Goal: Information Seeking & Learning: Learn about a topic

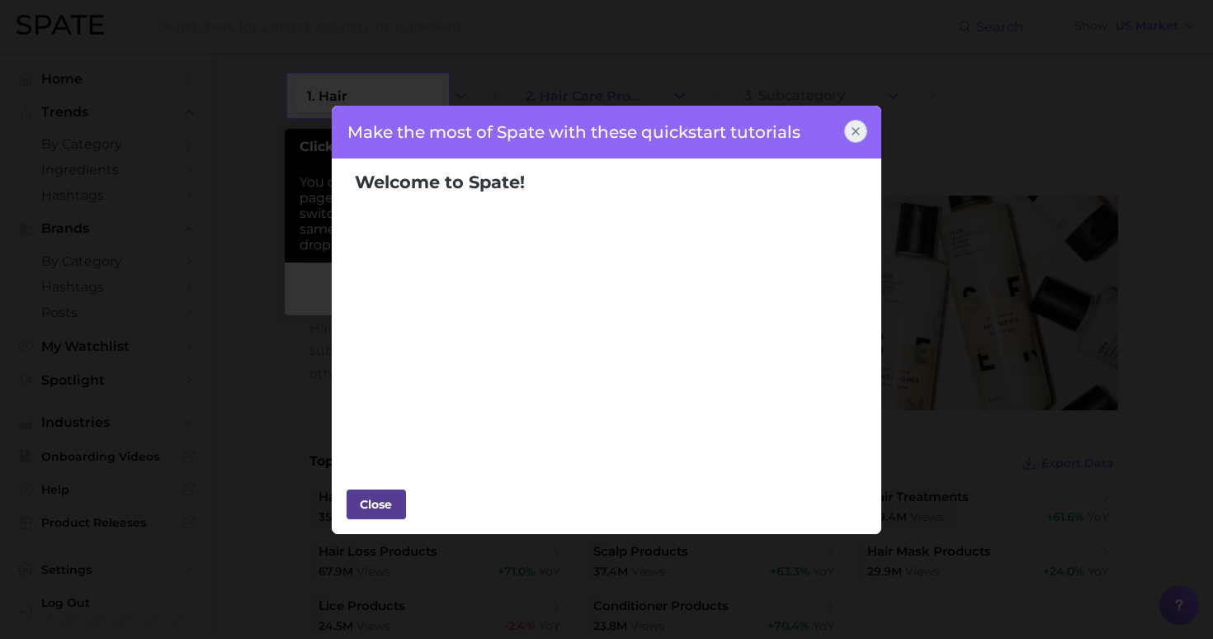
click at [375, 495] on div "Close" at bounding box center [377, 504] width 50 height 25
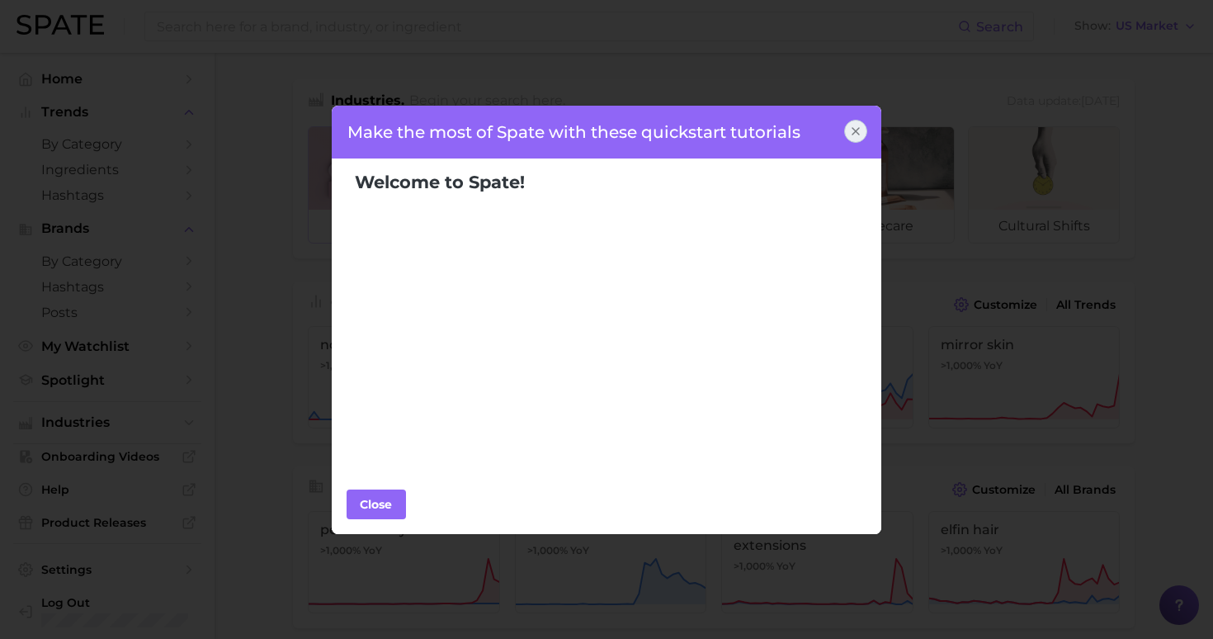
click at [437, 173] on span "Welcome to Spate!" at bounding box center [440, 182] width 170 height 21
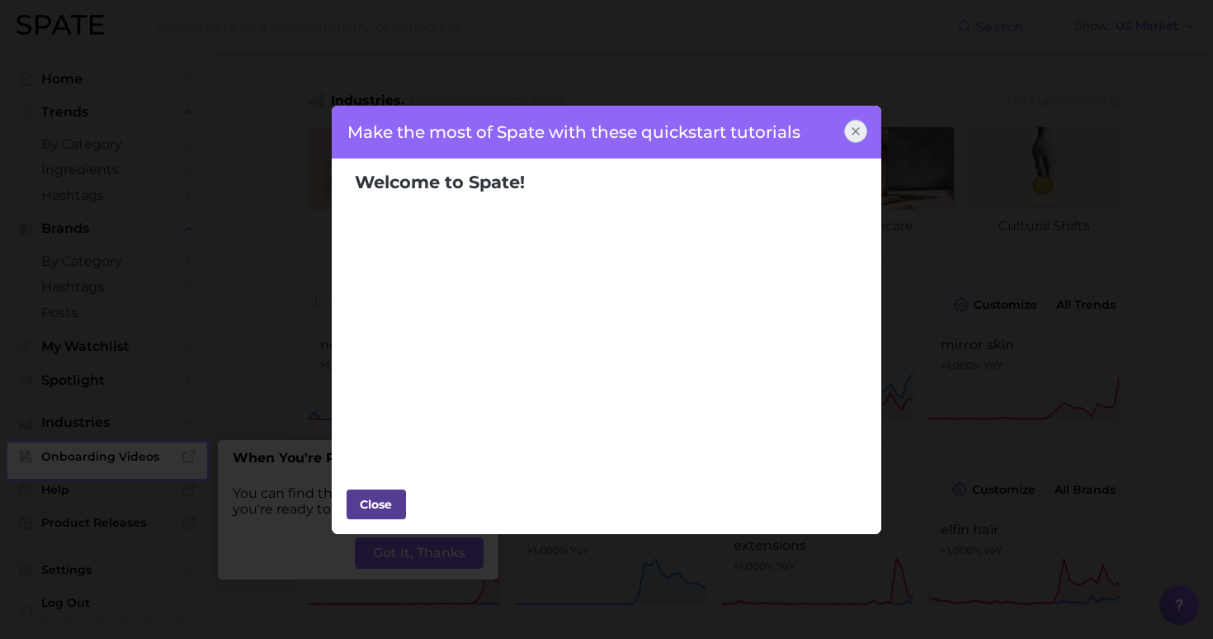
click at [369, 506] on div "Close" at bounding box center [377, 504] width 50 height 25
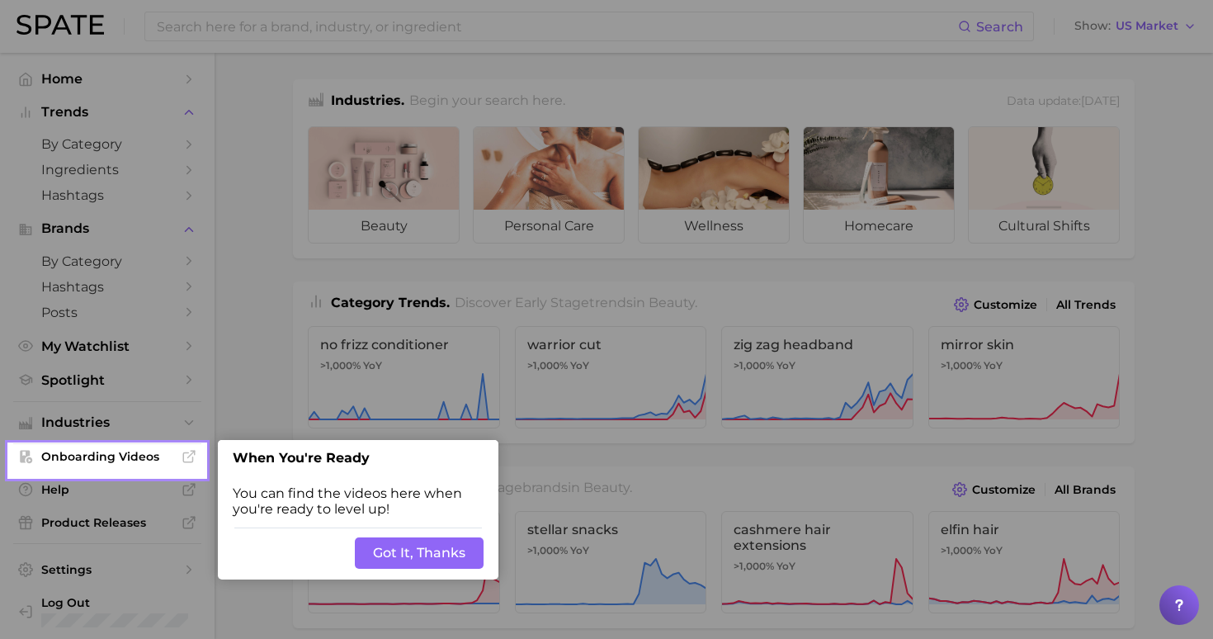
click at [409, 557] on button "Got It, Thanks" at bounding box center [419, 552] width 129 height 31
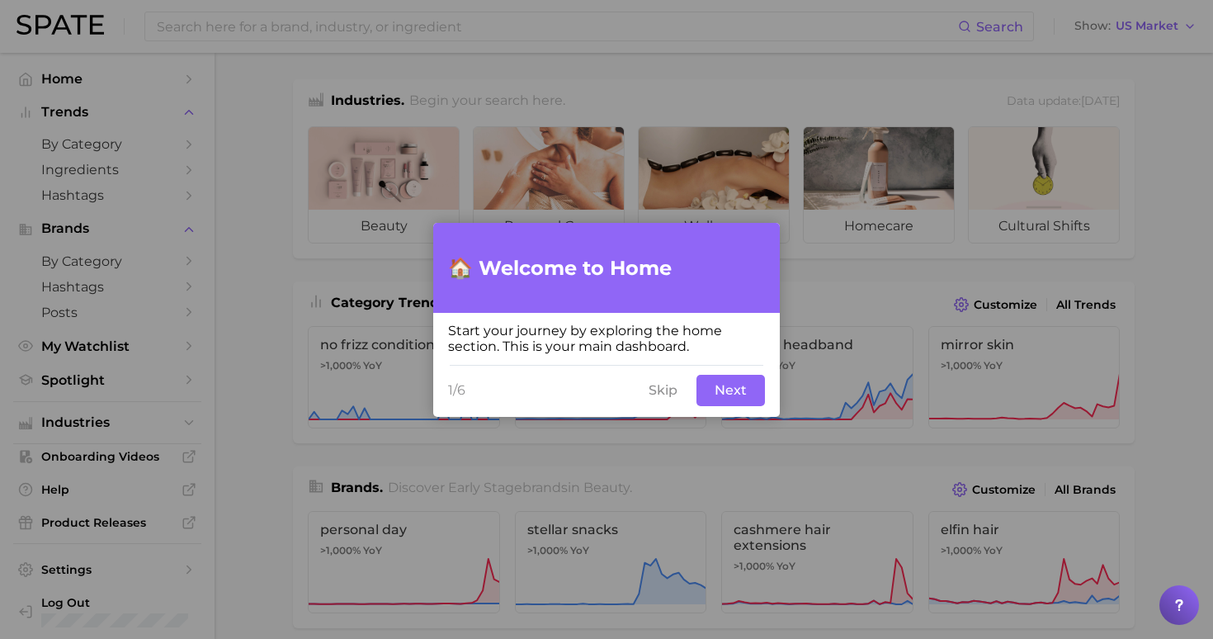
click at [677, 391] on button "Skip" at bounding box center [663, 390] width 49 height 31
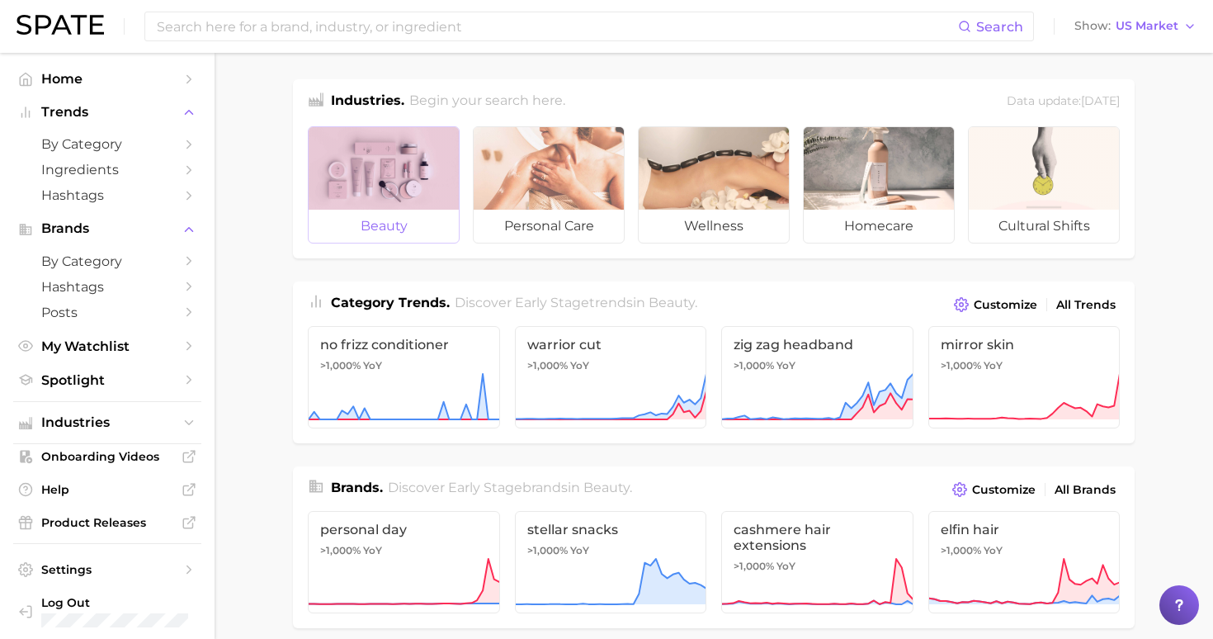
click at [404, 214] on span "beauty" at bounding box center [384, 226] width 150 height 33
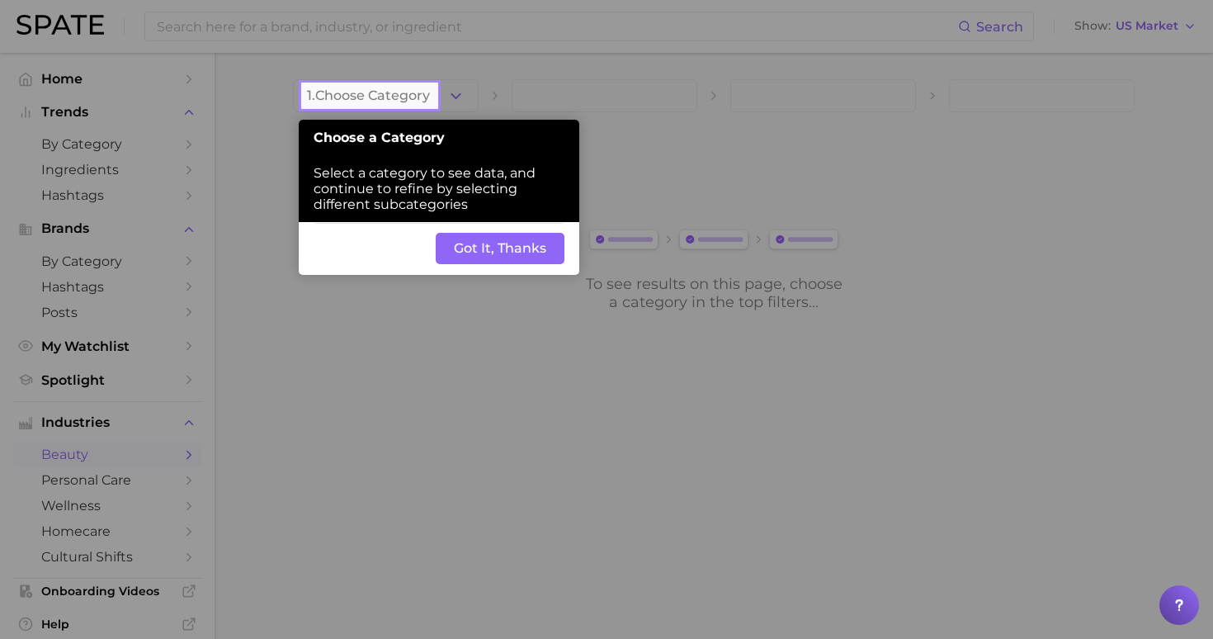
click at [494, 252] on button "Got It, Thanks" at bounding box center [500, 248] width 129 height 31
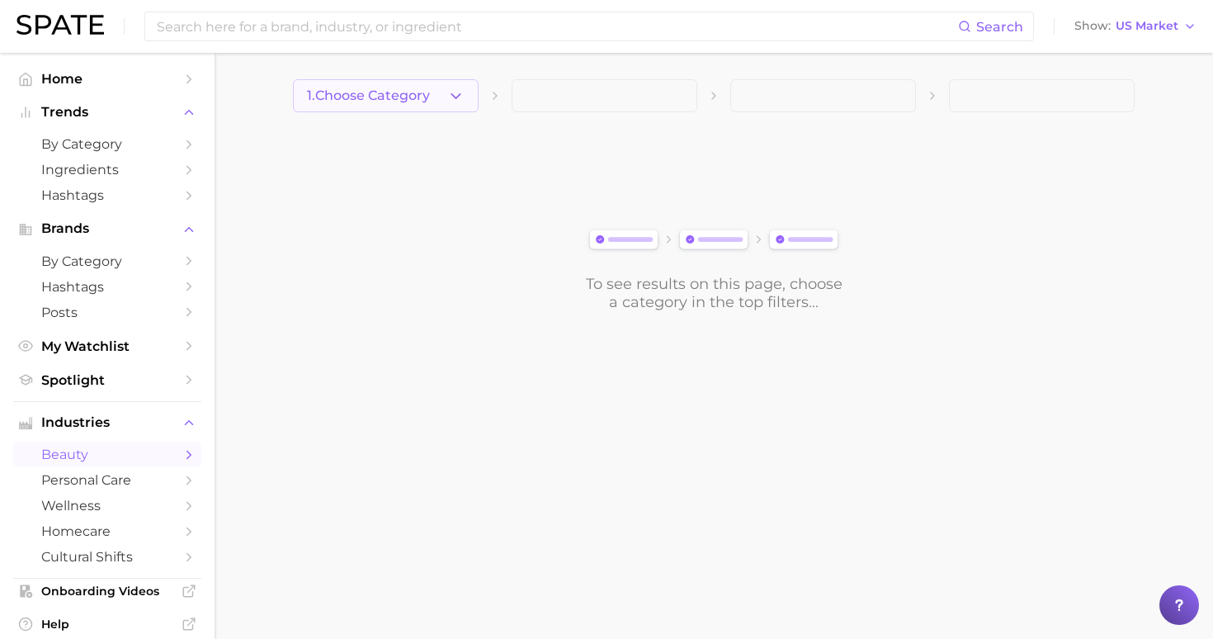
click at [462, 99] on icon "button" at bounding box center [455, 95] width 17 height 17
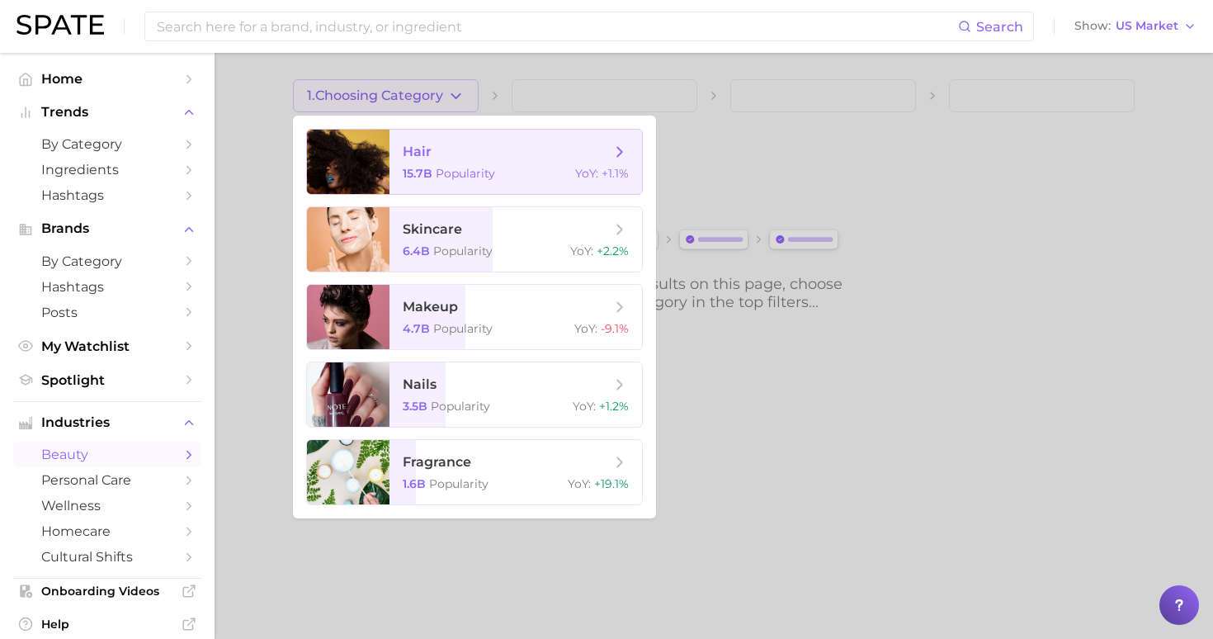
click at [446, 150] on span "hair" at bounding box center [507, 152] width 208 height 18
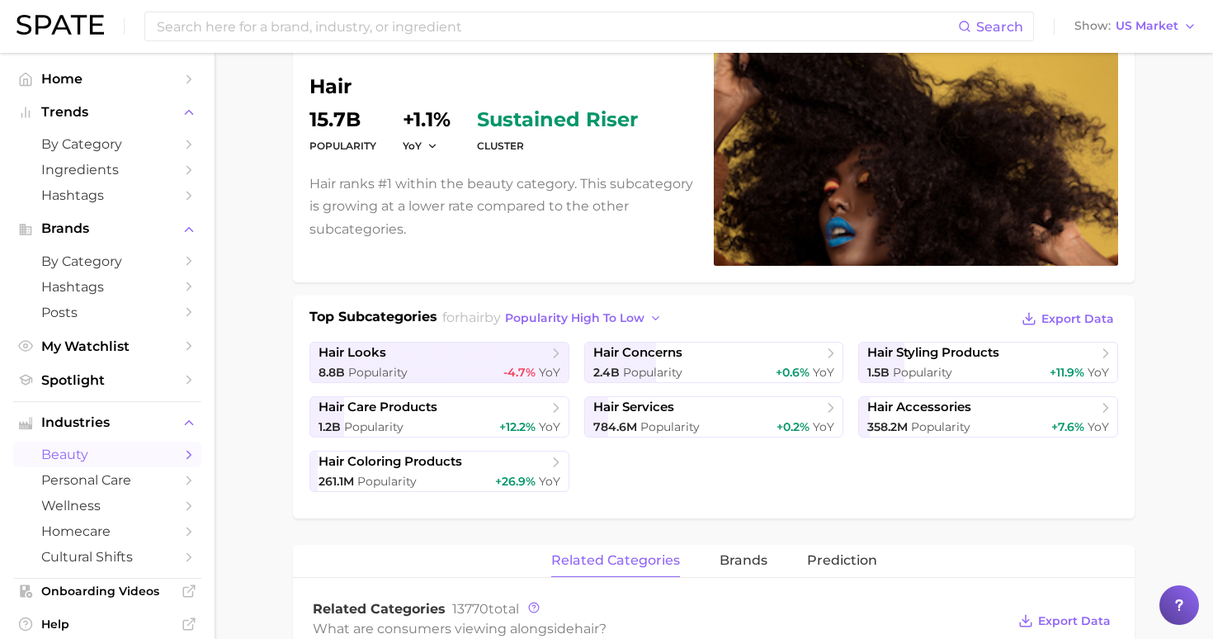
scroll to position [145, 0]
click at [674, 368] on span "Popularity" at bounding box center [652, 371] width 59 height 15
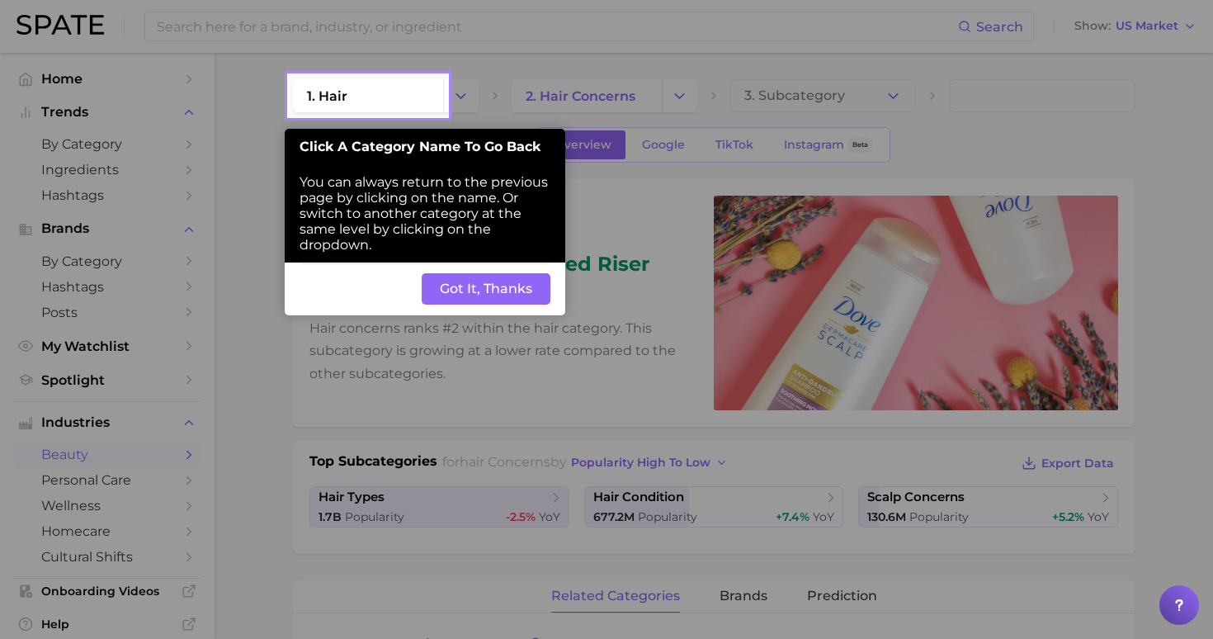
click at [532, 293] on button "Got It, Thanks" at bounding box center [486, 288] width 129 height 31
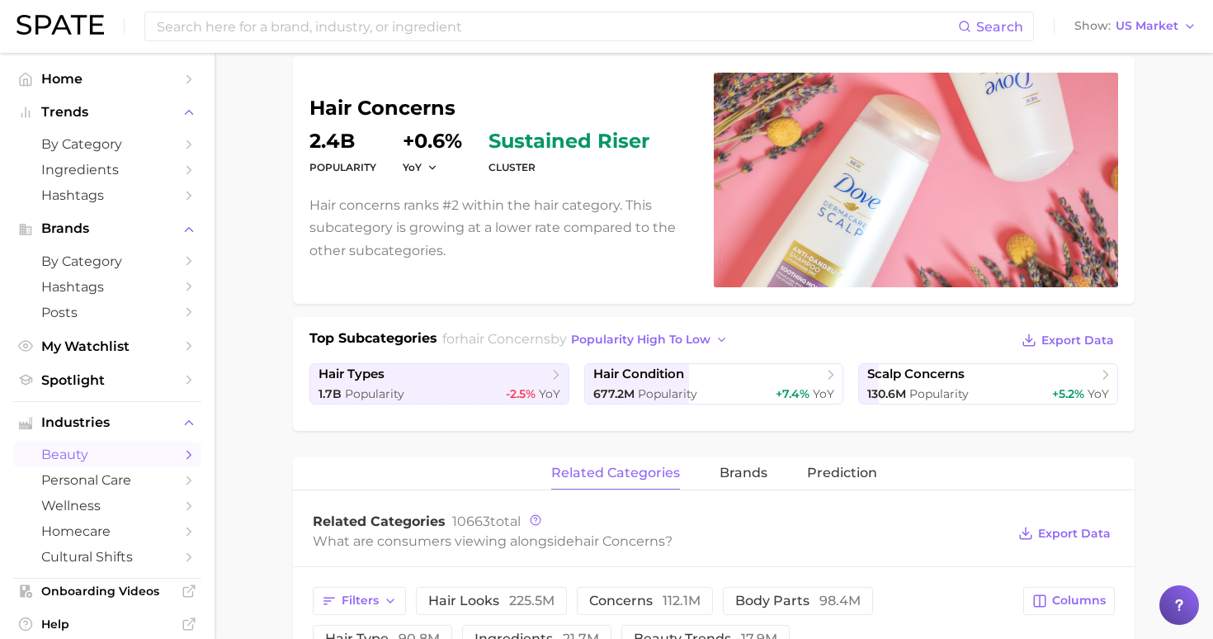
scroll to position [127, 0]
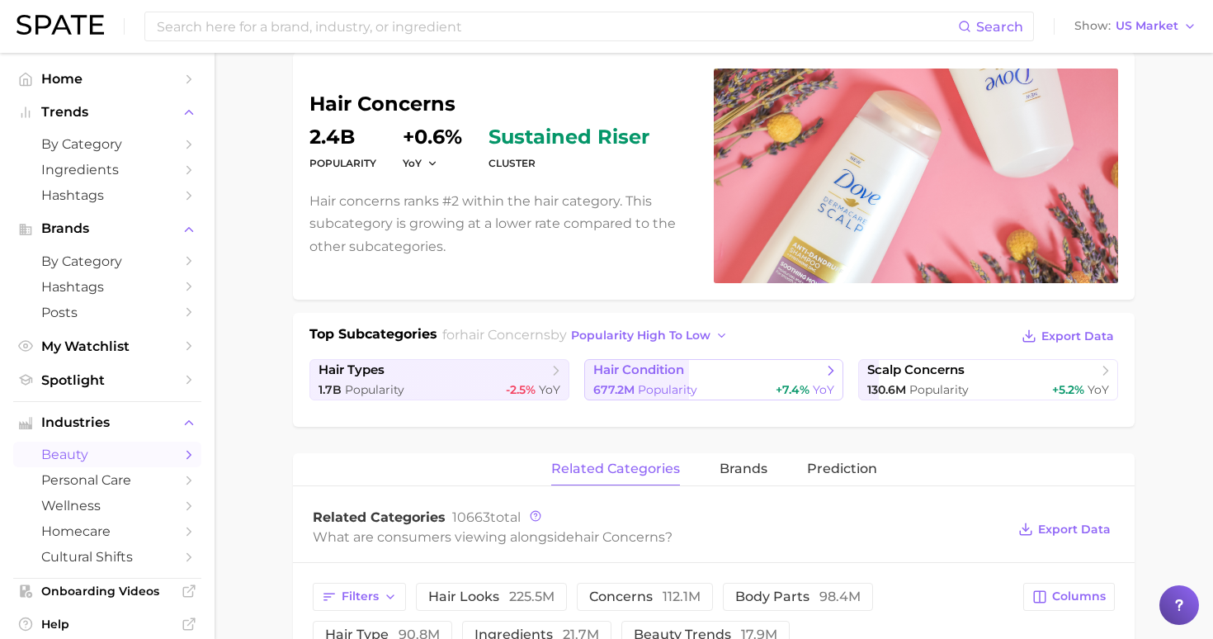
click at [658, 388] on span "Popularity" at bounding box center [667, 389] width 59 height 15
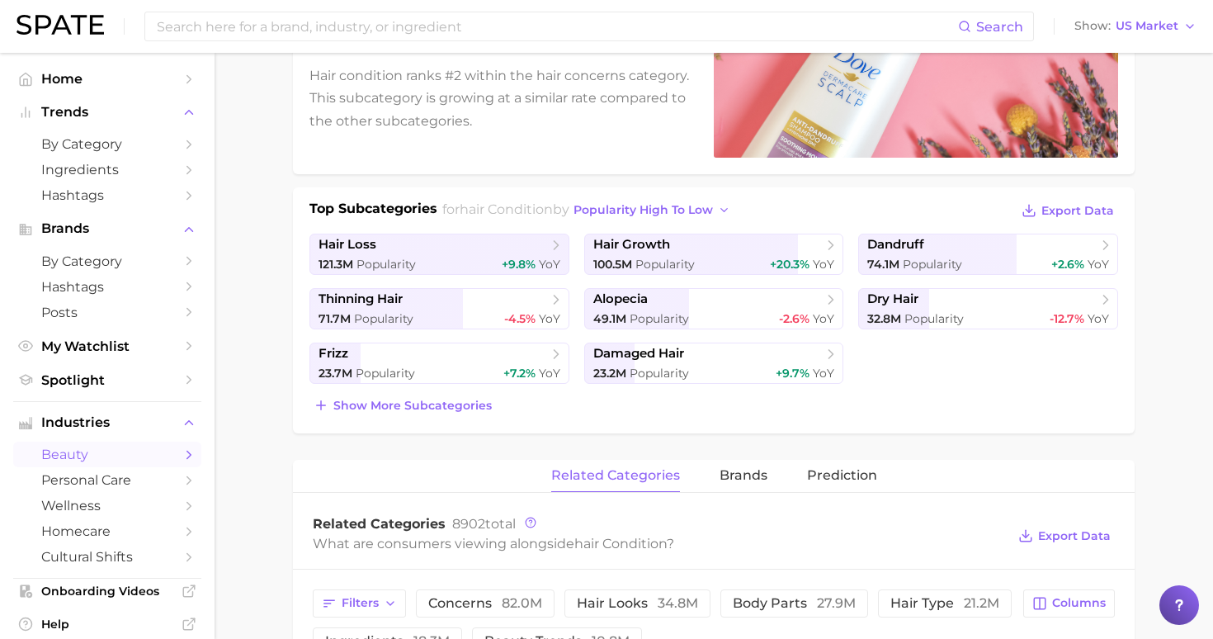
scroll to position [253, 0]
click at [835, 249] on icon at bounding box center [831, 244] width 17 height 17
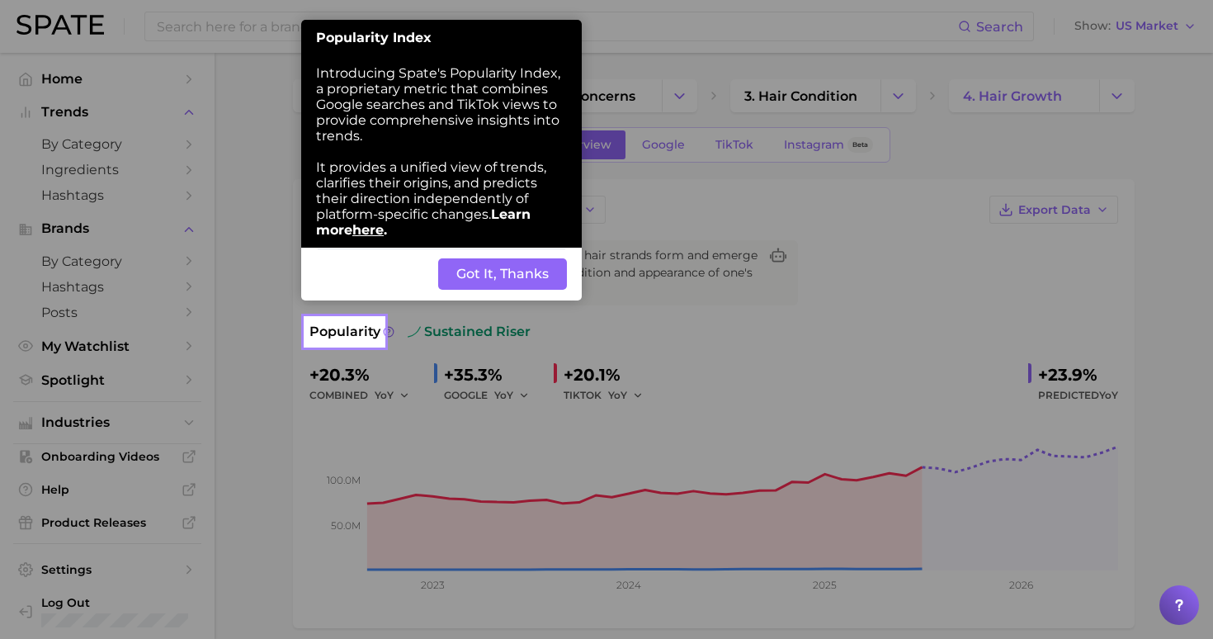
click at [519, 274] on button "Got It, Thanks" at bounding box center [502, 273] width 129 height 31
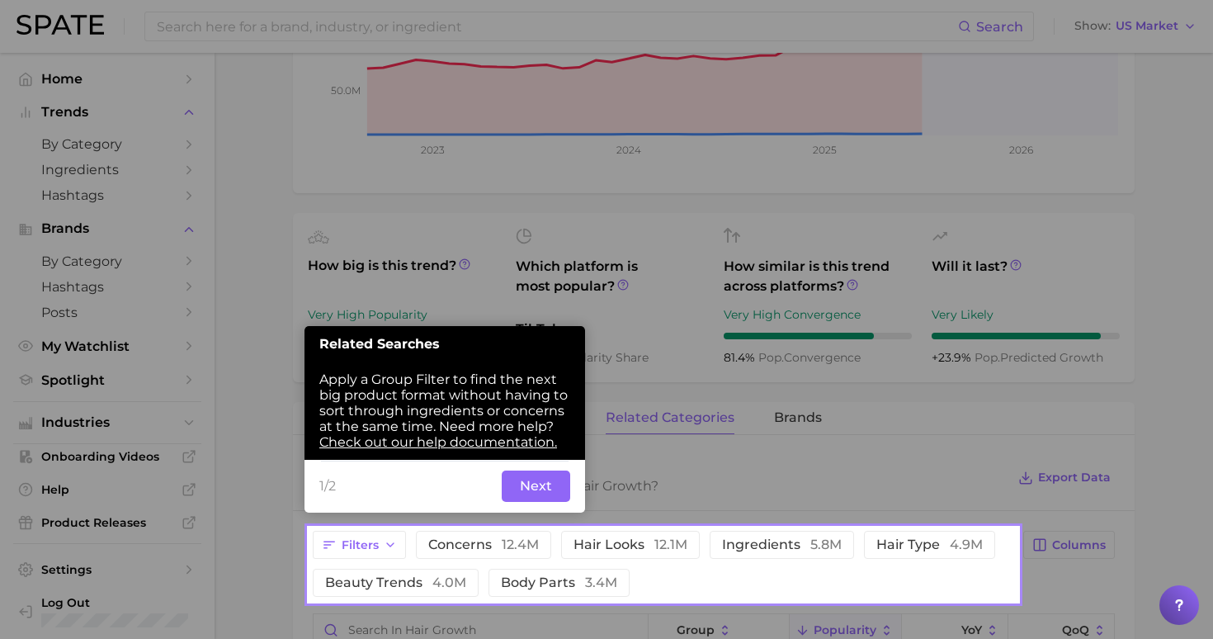
scroll to position [437, 0]
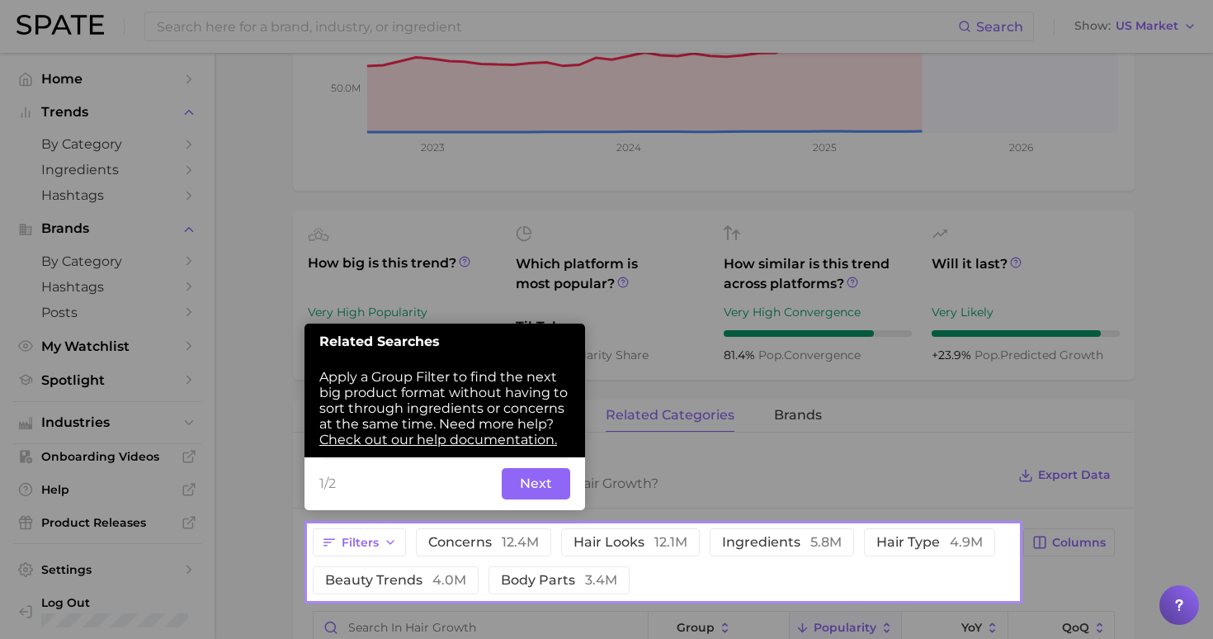
click at [532, 480] on button "Next" at bounding box center [536, 483] width 69 height 31
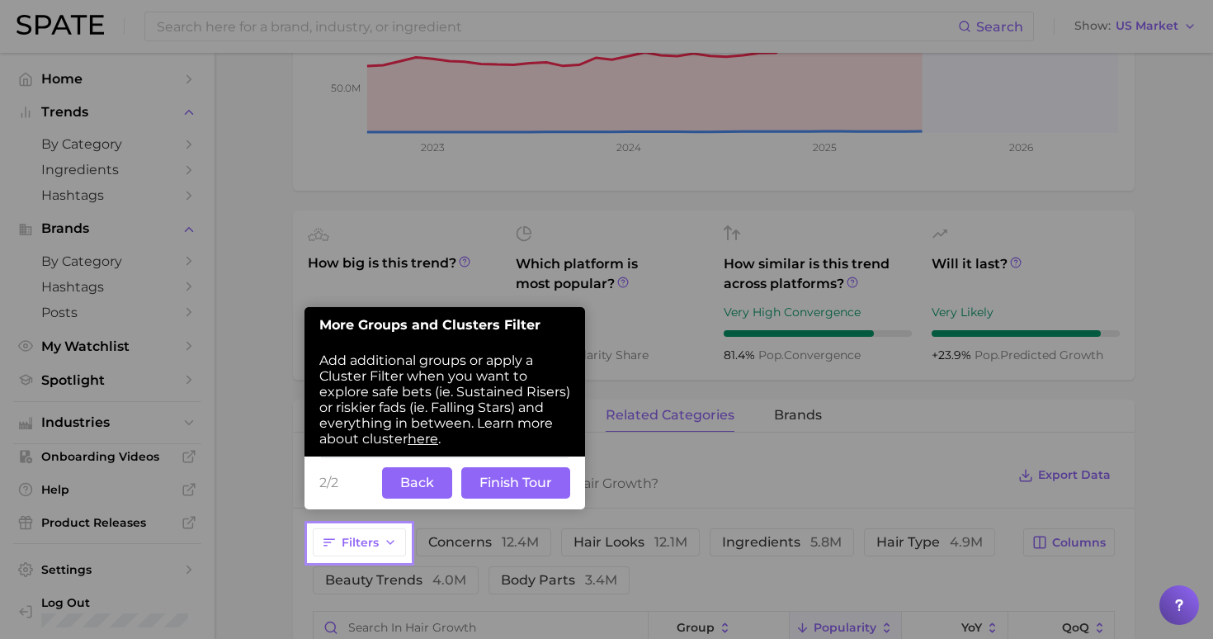
click at [481, 490] on button "Finish Tour" at bounding box center [515, 482] width 109 height 31
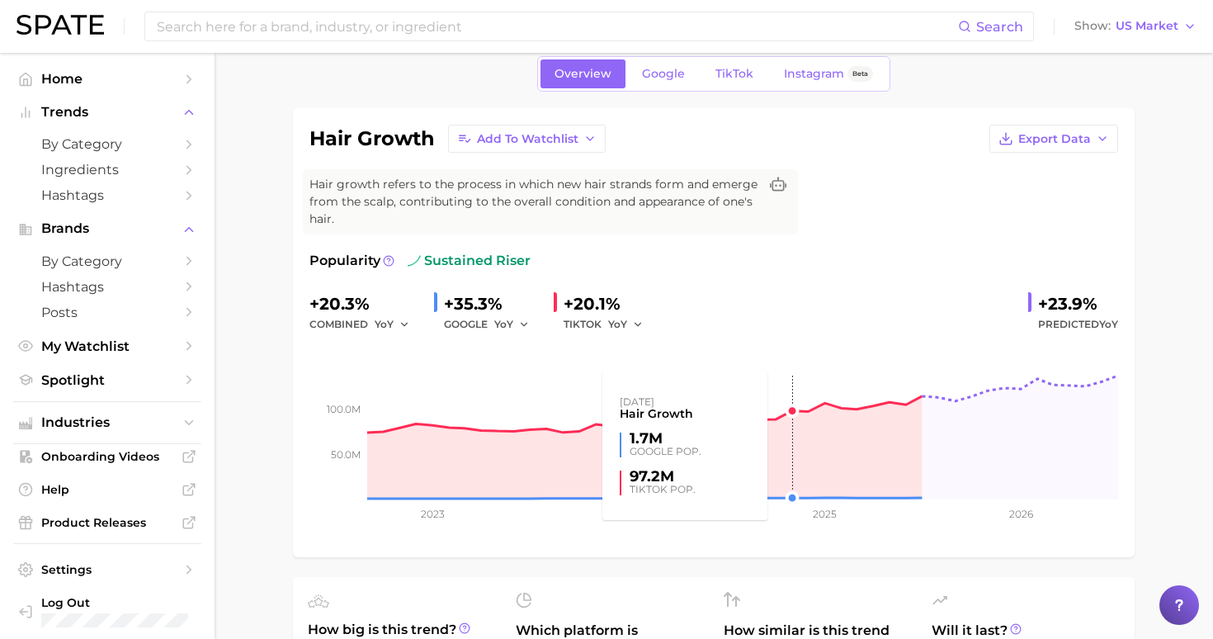
scroll to position [0, 0]
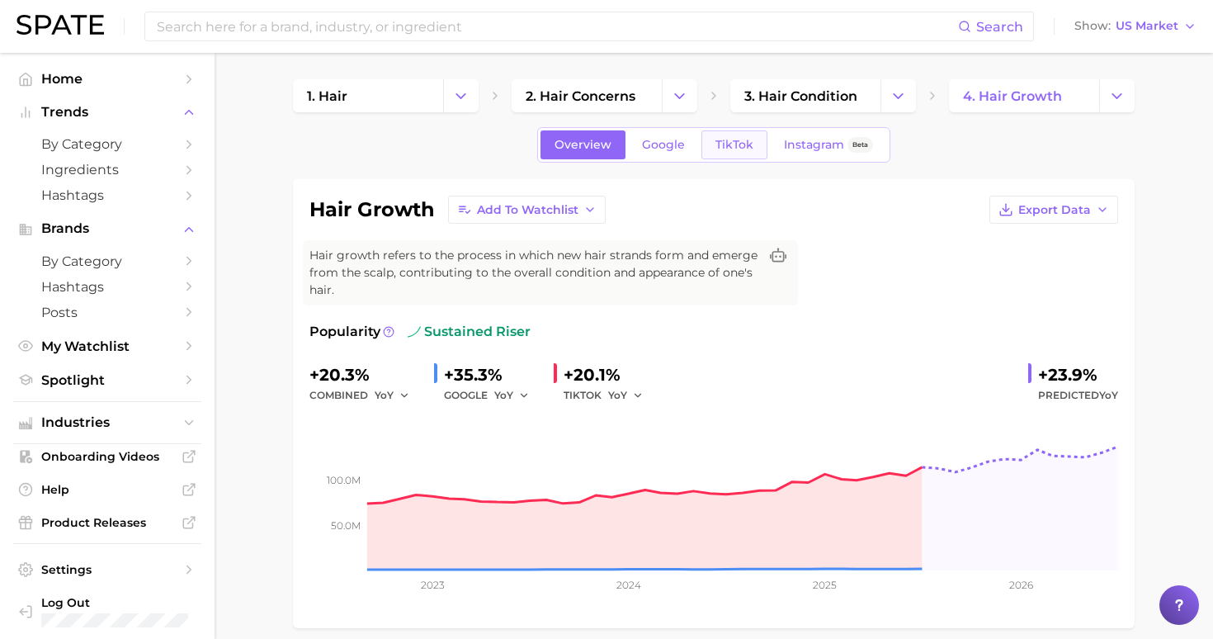
click at [746, 135] on link "TikTok" at bounding box center [735, 144] width 66 height 29
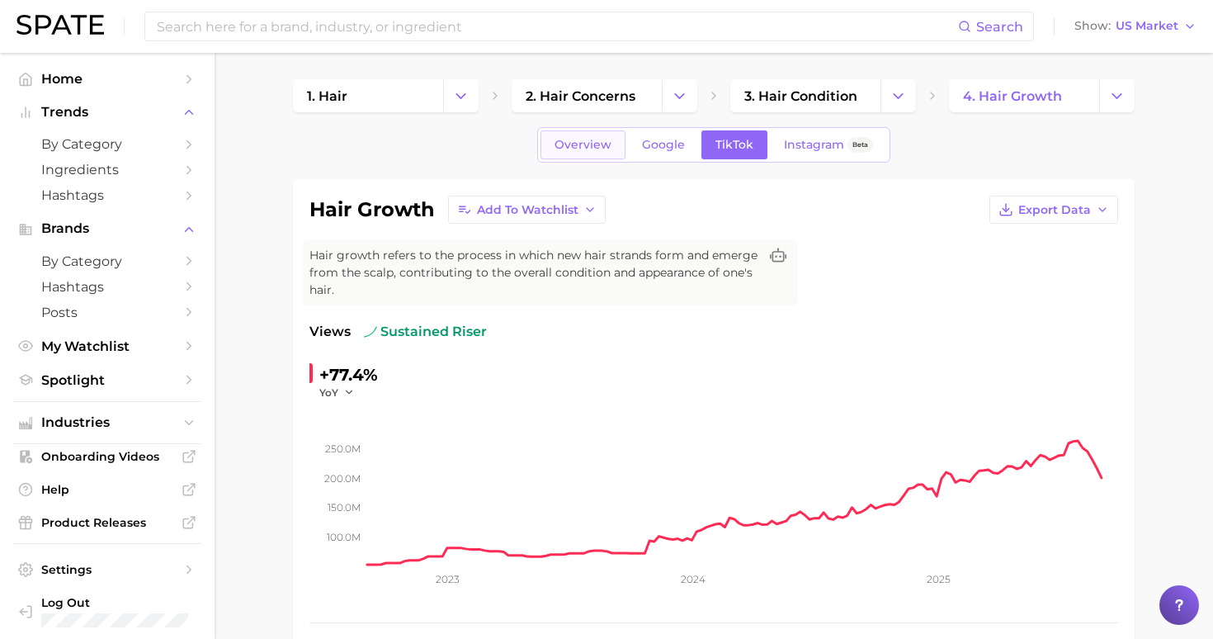
click at [575, 144] on span "Overview" at bounding box center [583, 145] width 57 height 14
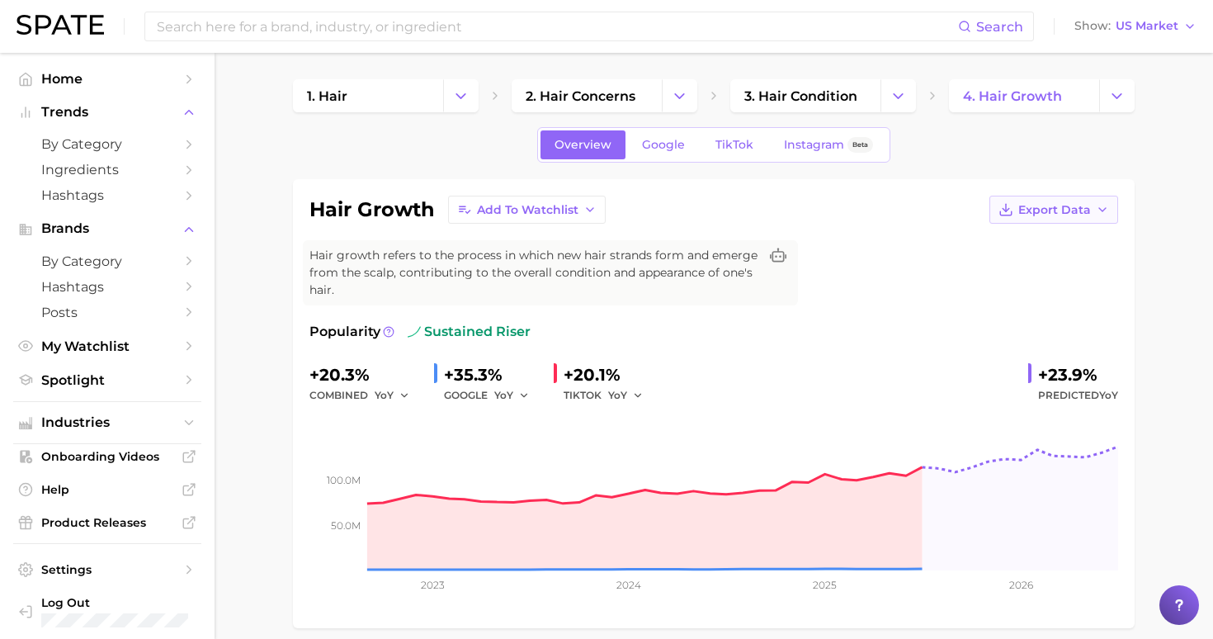
click at [1070, 219] on button "Export Data" at bounding box center [1054, 210] width 129 height 28
click at [809, 266] on div "hair growth Add to Watchlist Export Data Time Series CSV Time Series Image Hair…" at bounding box center [714, 404] width 809 height 416
click at [420, 94] on link "1. hair" at bounding box center [368, 95] width 150 height 33
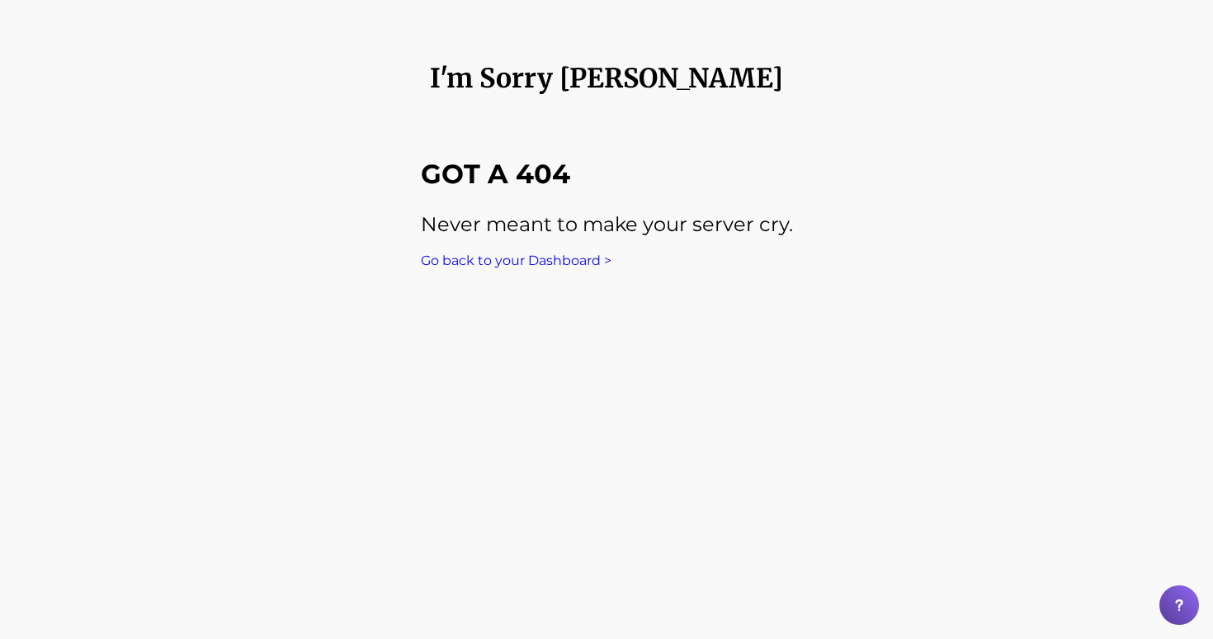
click at [552, 268] on div "Got a 404 Never meant to make your server cry. Go back to your Dashboard >" at bounding box center [606, 198] width 1213 height 206
click at [553, 262] on link "Go back to your Dashboard >" at bounding box center [516, 261] width 191 height 16
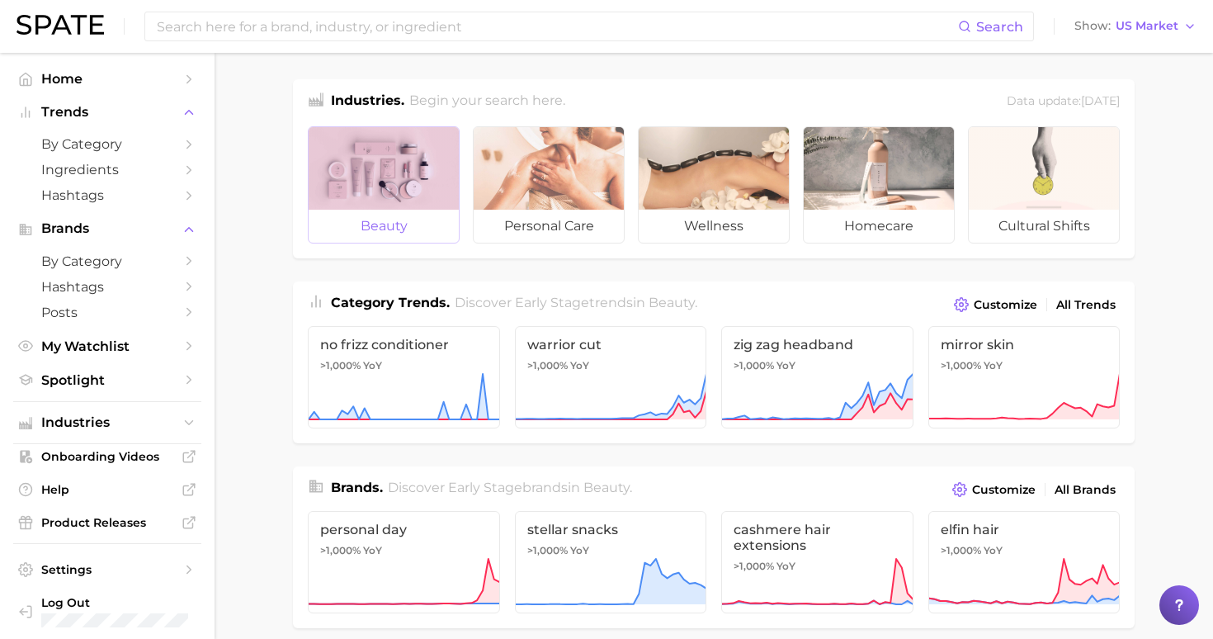
click at [424, 219] on span "beauty" at bounding box center [384, 226] width 150 height 33
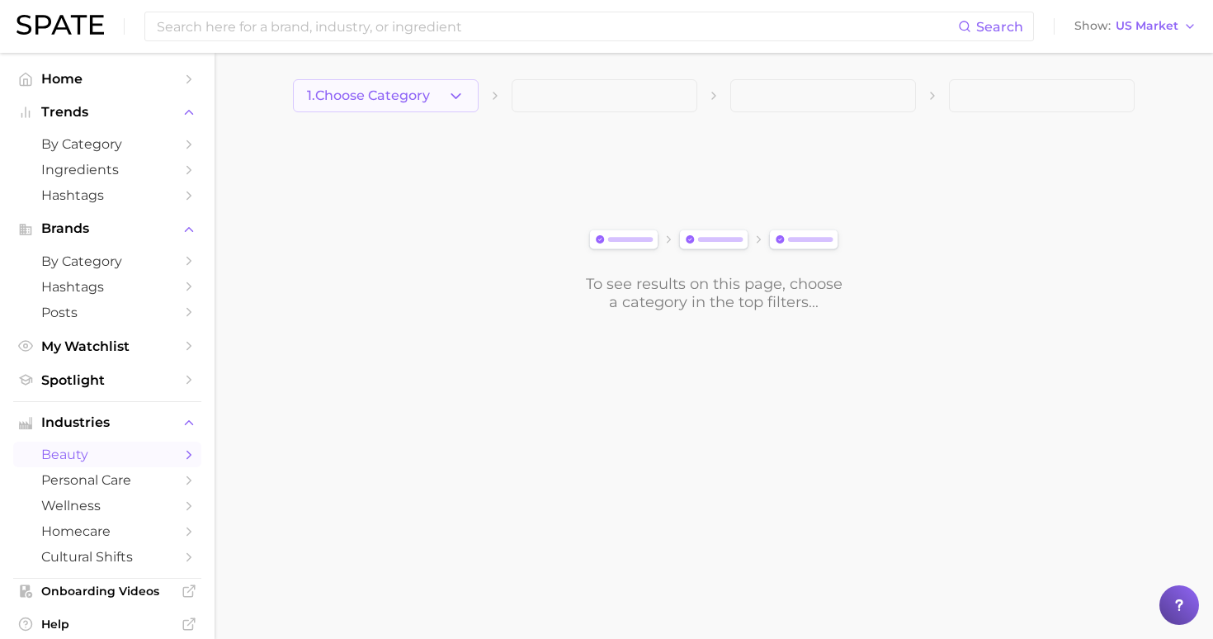
click at [364, 106] on button "1. Choose Category" at bounding box center [386, 95] width 186 height 33
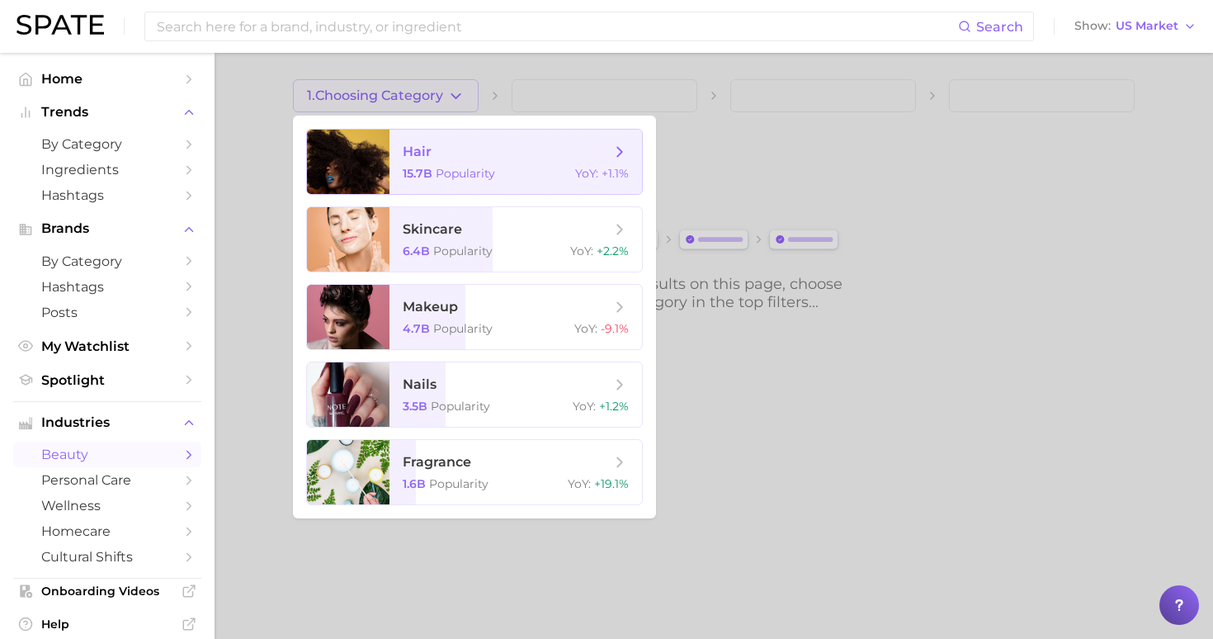
click at [423, 154] on span "hair" at bounding box center [417, 152] width 29 height 16
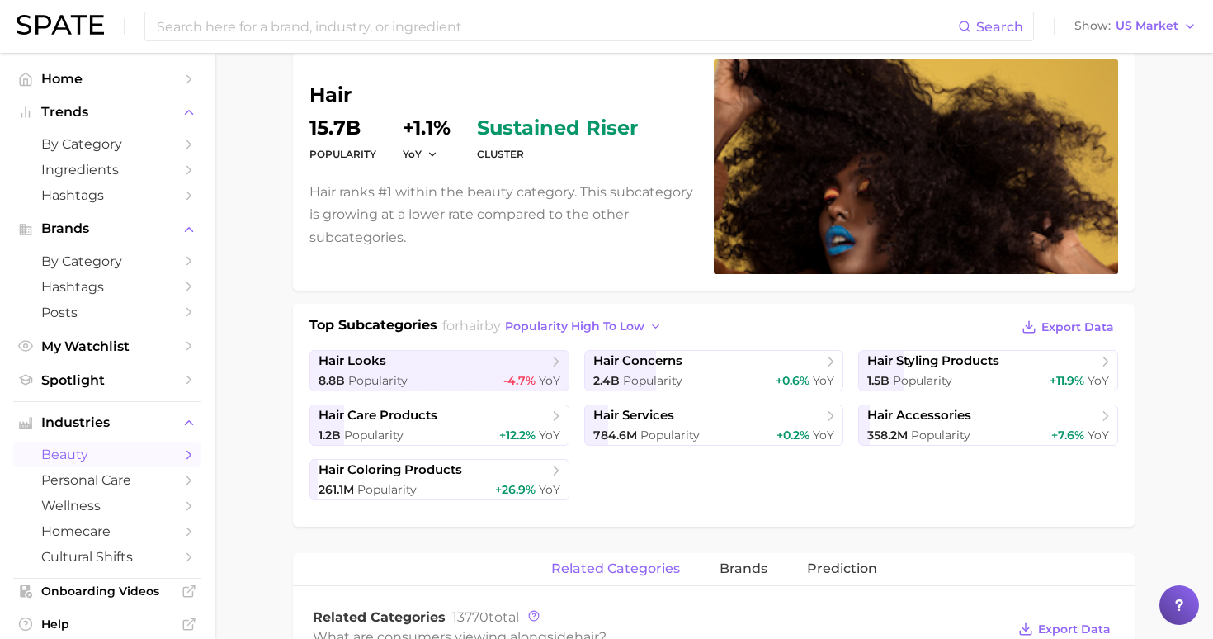
scroll to position [139, 0]
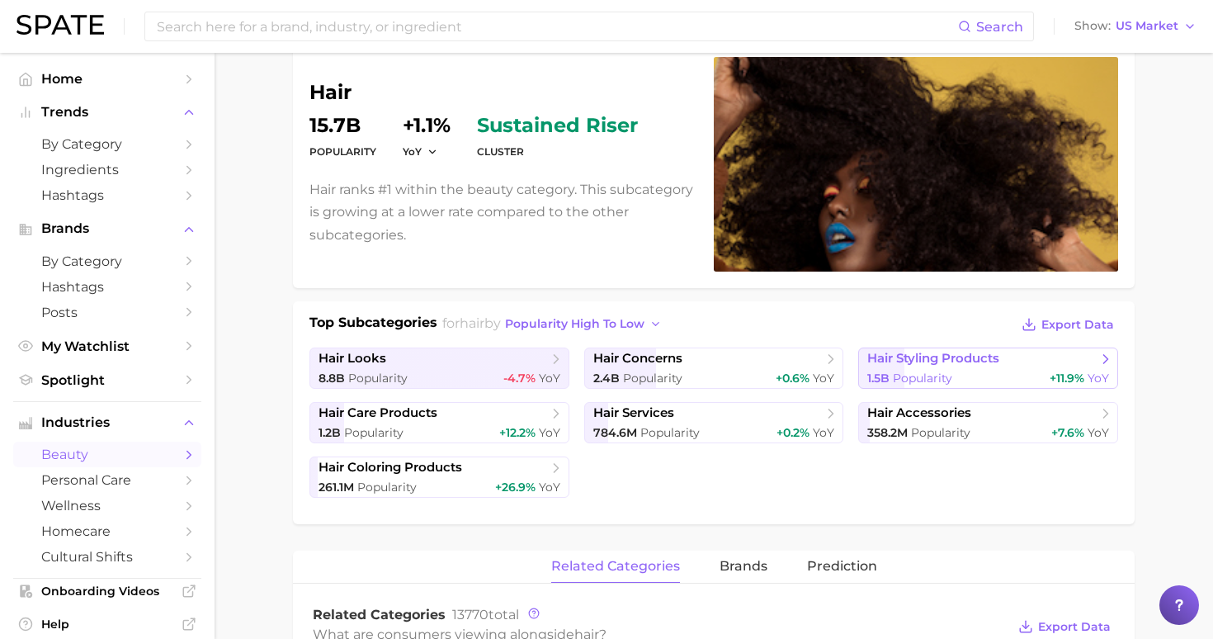
click at [1103, 360] on icon at bounding box center [1106, 359] width 17 height 17
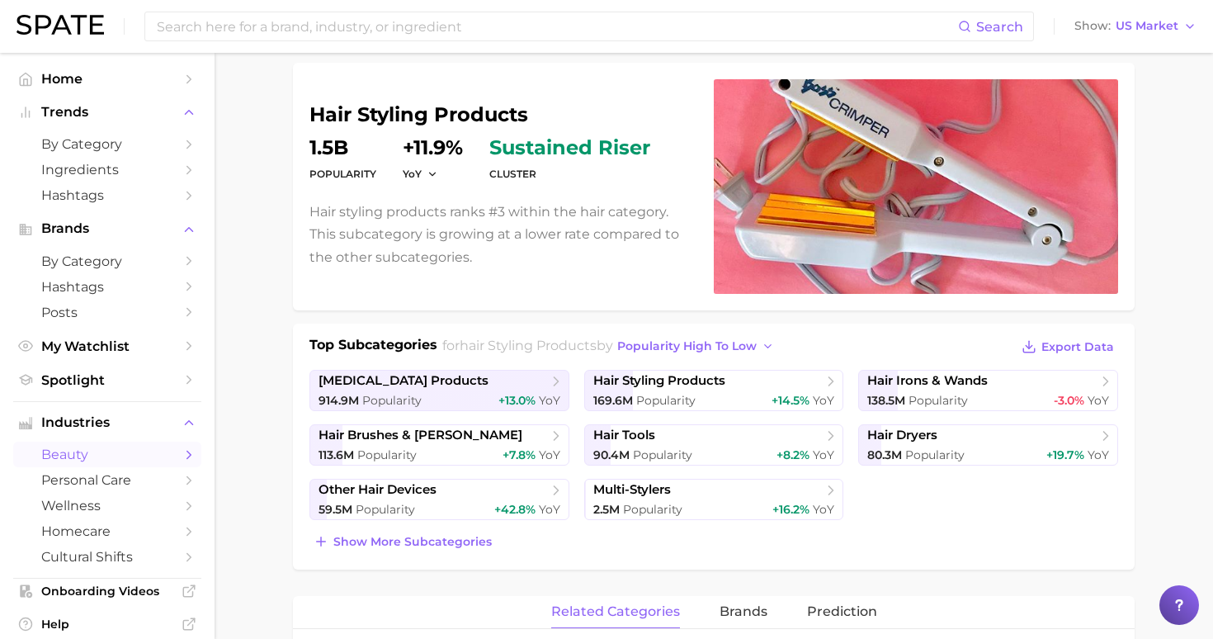
scroll to position [127, 0]
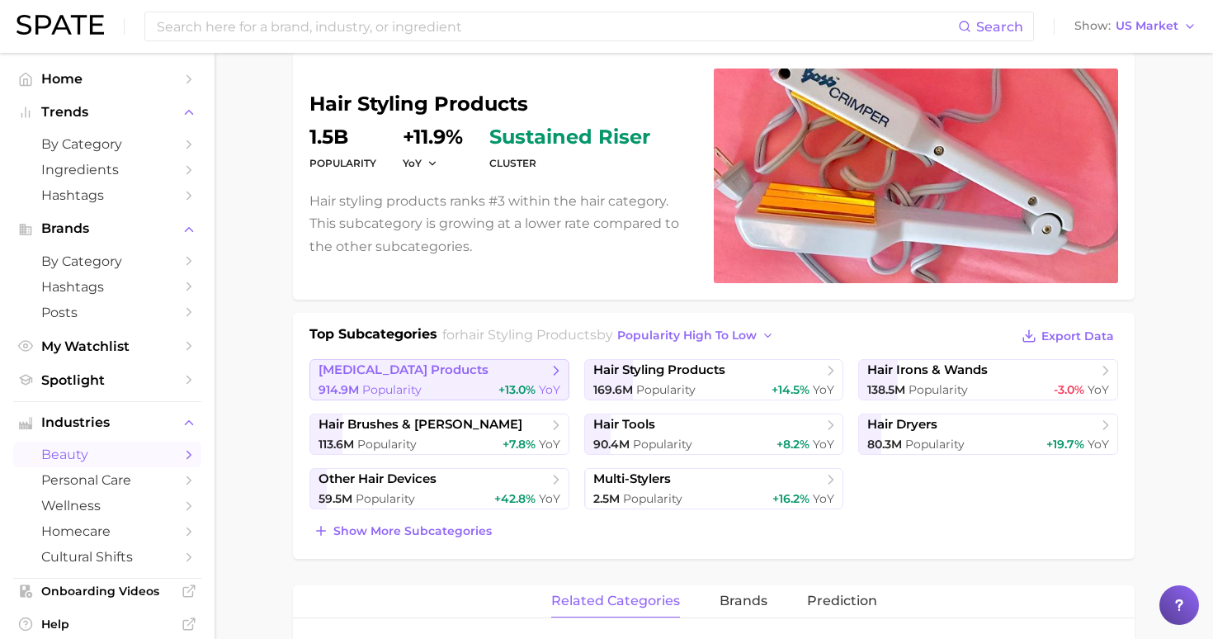
click at [447, 379] on link "hair extension products 914.9m Popularity +13.0% YoY" at bounding box center [440, 379] width 260 height 41
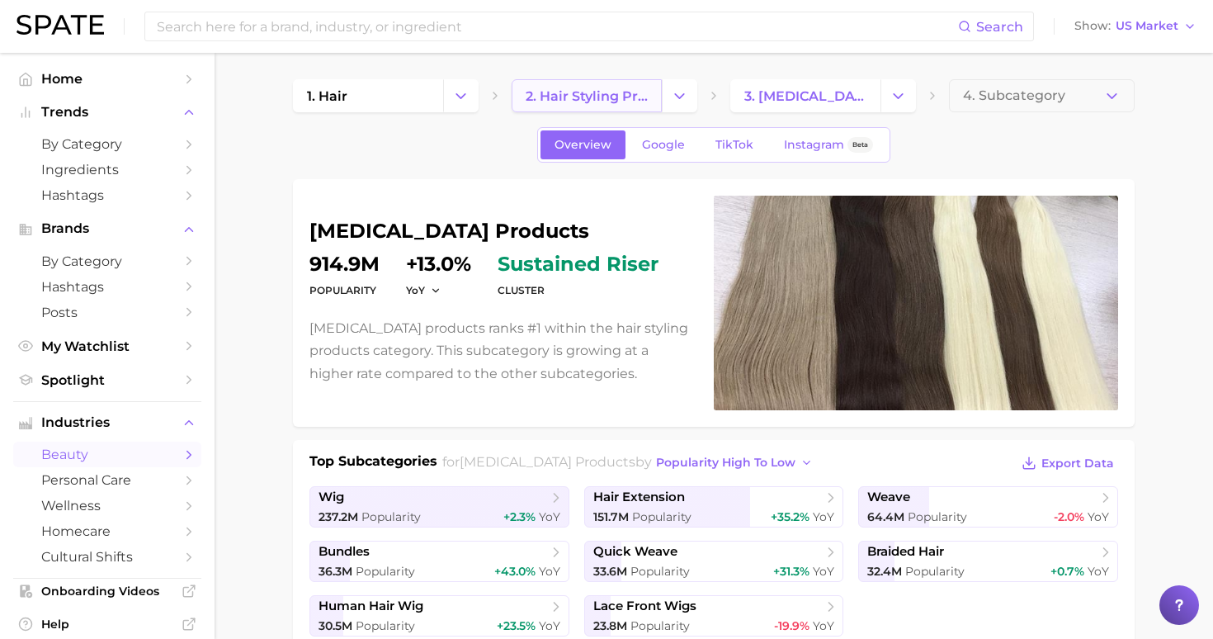
click at [602, 88] on span "2. hair styling products" at bounding box center [587, 96] width 122 height 16
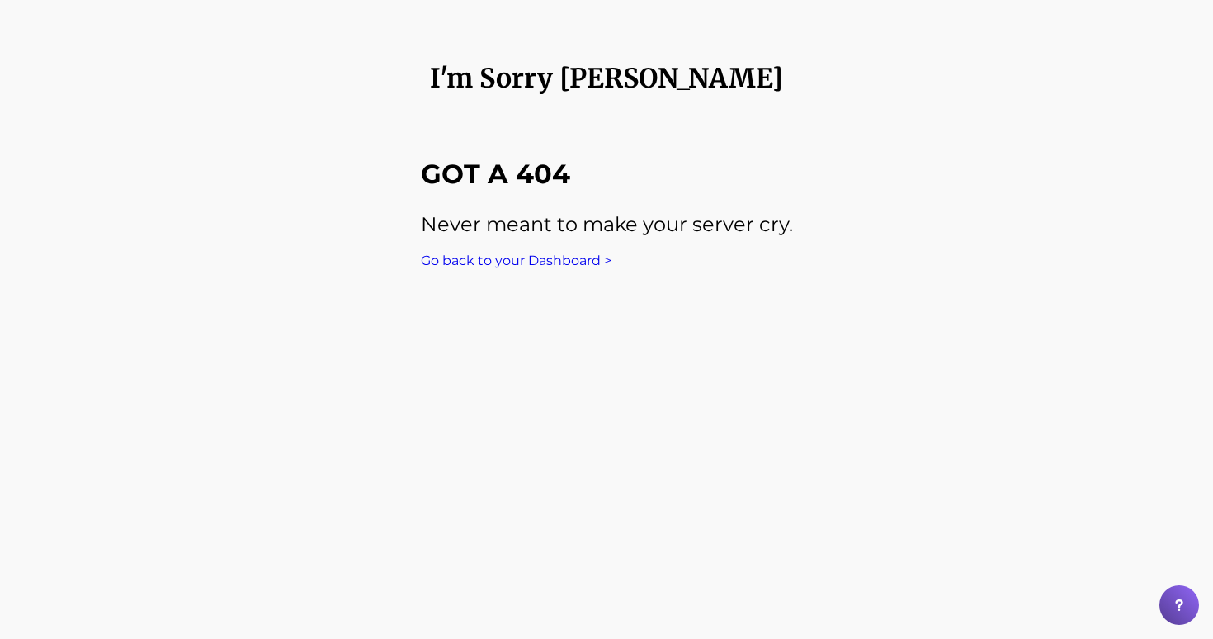
click at [560, 265] on link "Go back to your Dashboard >" at bounding box center [516, 261] width 191 height 16
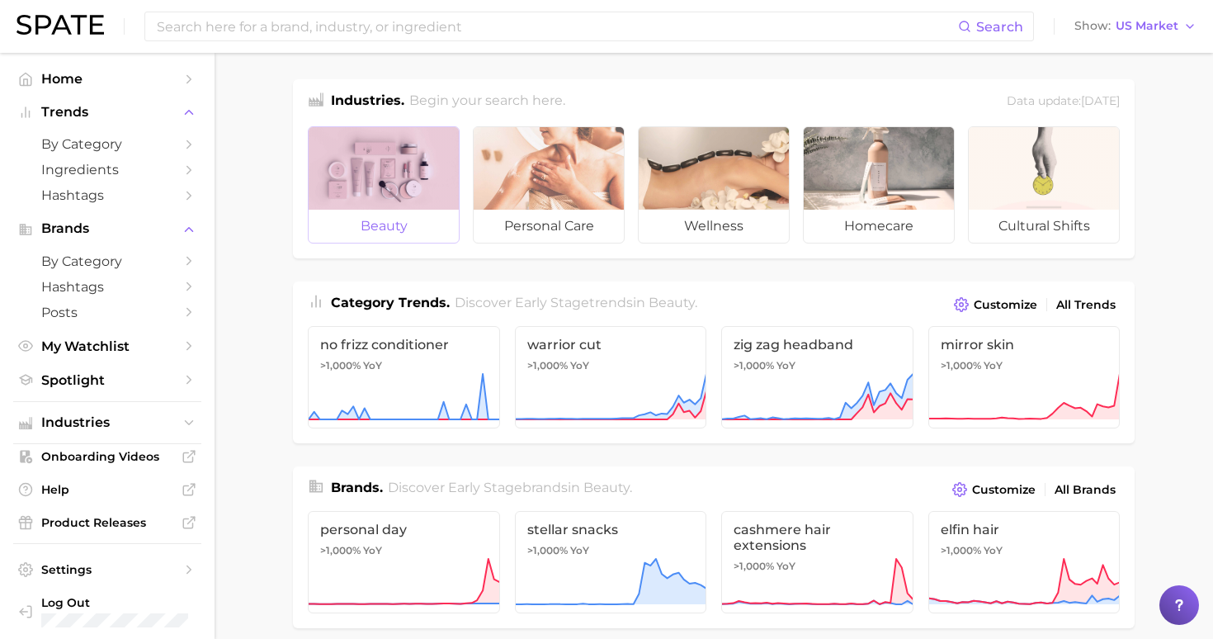
click at [419, 213] on span "beauty" at bounding box center [384, 226] width 150 height 33
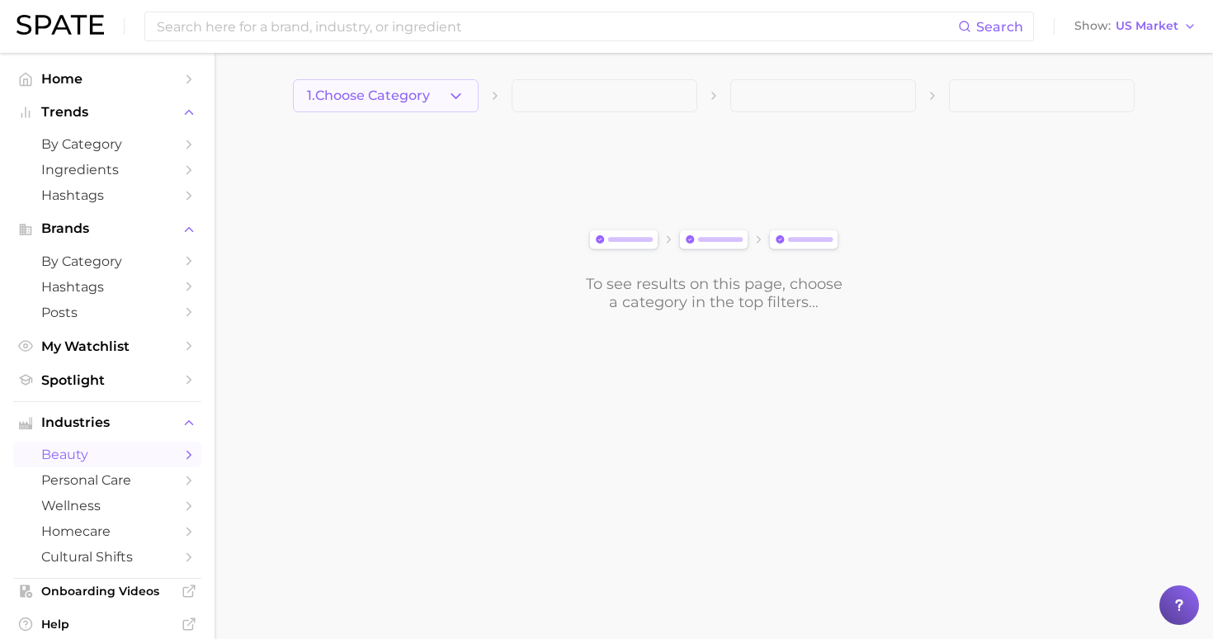
click at [442, 102] on button "1. Choose Category" at bounding box center [386, 95] width 186 height 33
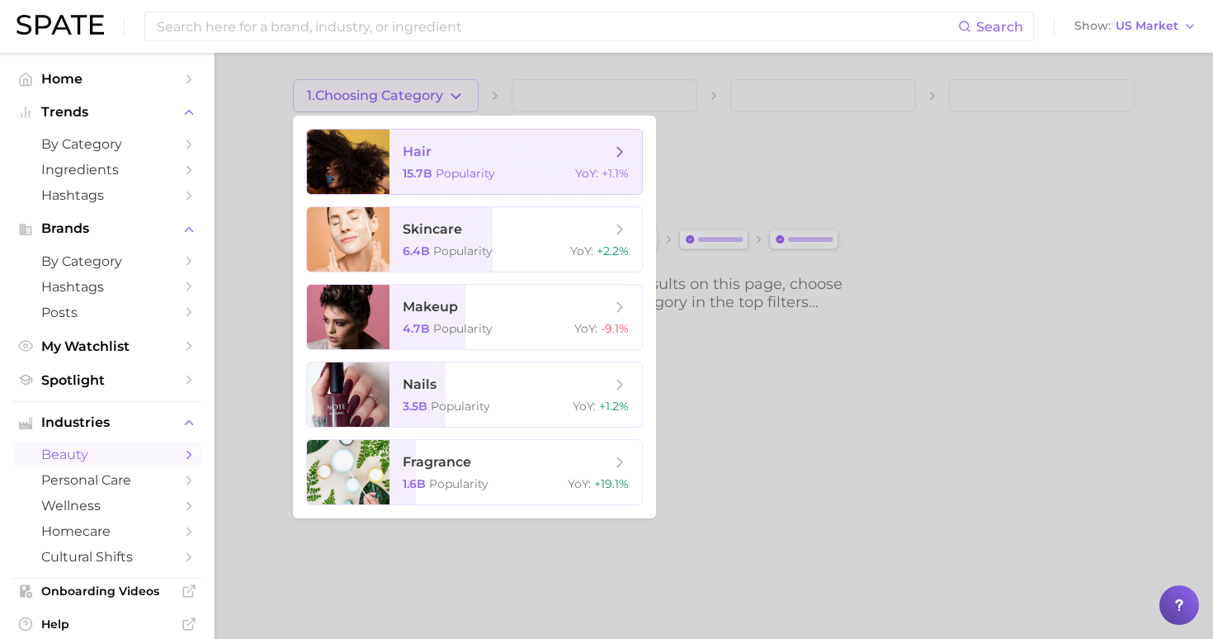
click at [456, 153] on span "hair" at bounding box center [507, 152] width 208 height 18
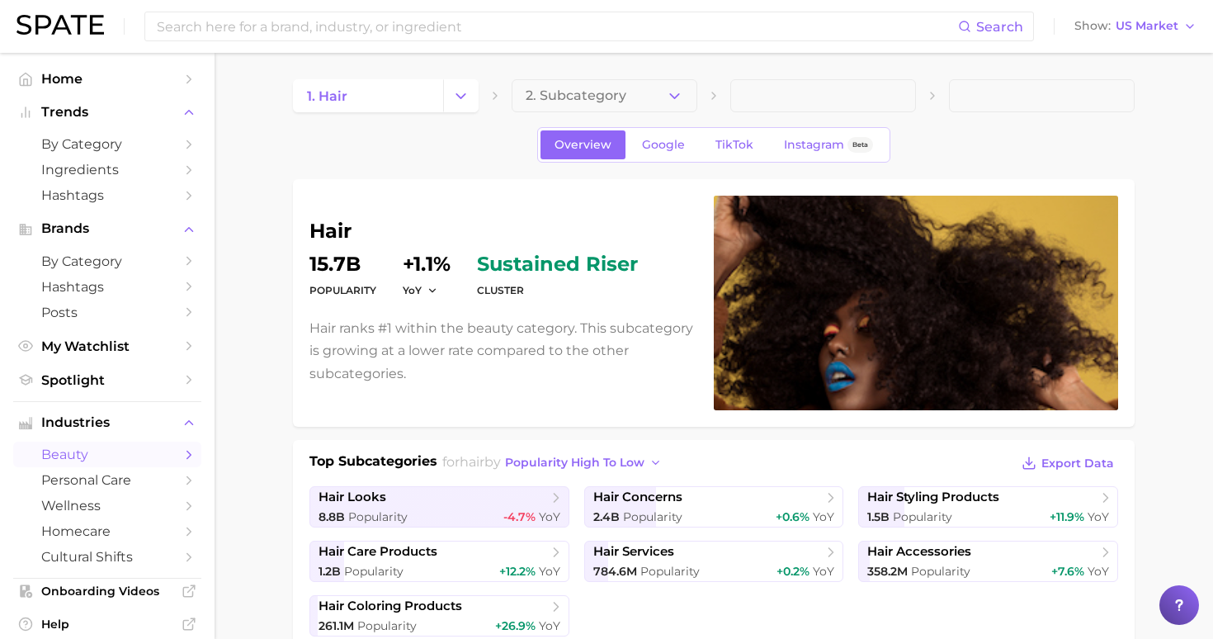
click at [452, 102] on button "Change Category" at bounding box center [460, 95] width 35 height 33
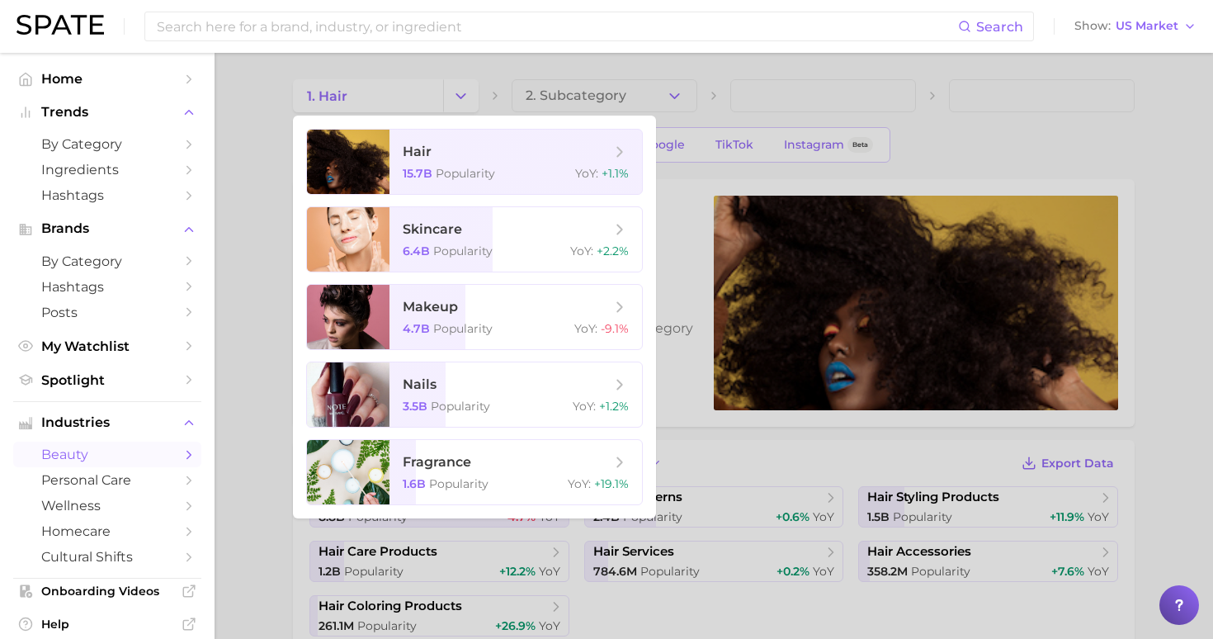
click at [561, 95] on div at bounding box center [606, 319] width 1213 height 639
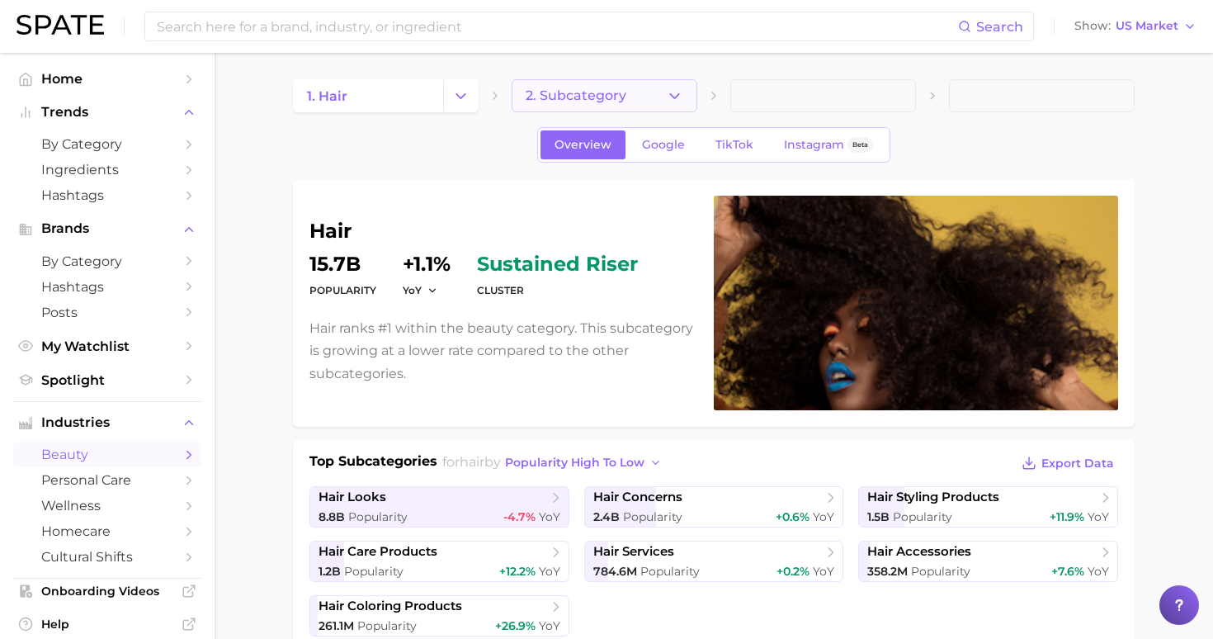
click at [562, 95] on span "2. Subcategory" at bounding box center [576, 95] width 101 height 15
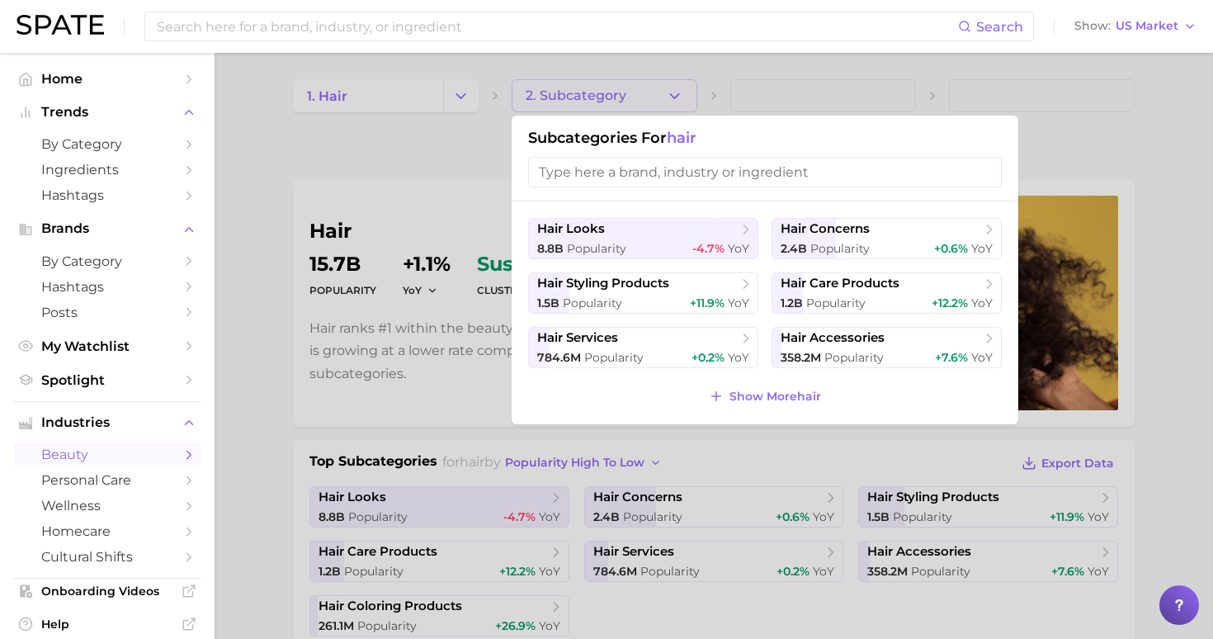
click at [975, 479] on div at bounding box center [606, 319] width 1213 height 639
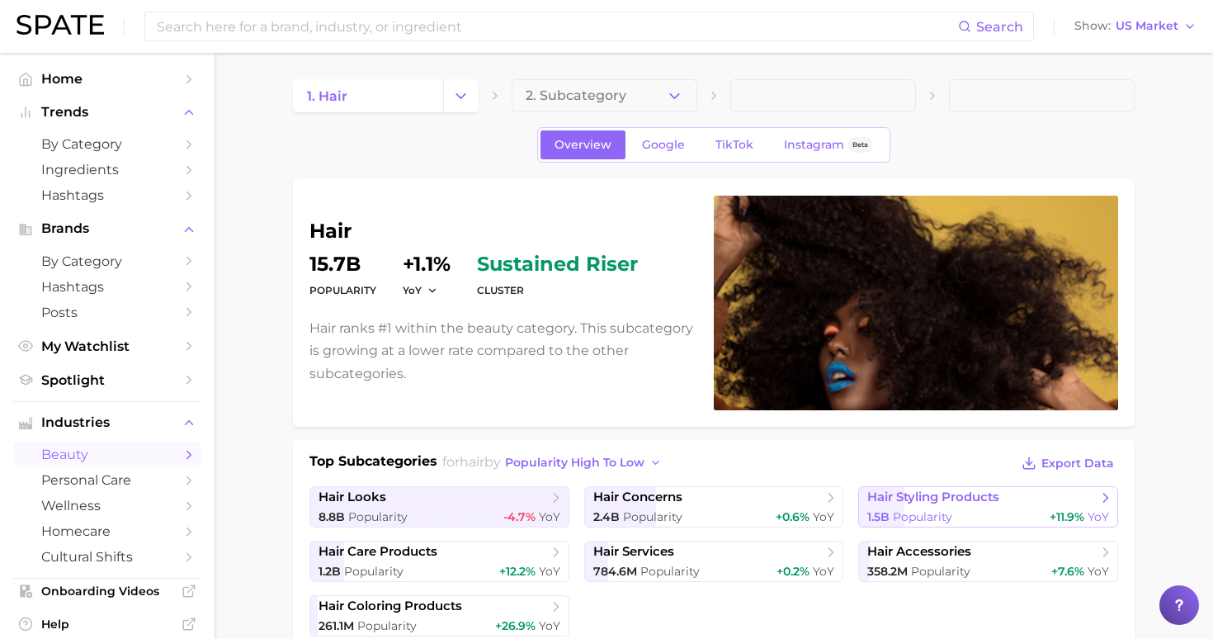
click at [946, 497] on span "hair styling products" at bounding box center [934, 497] width 132 height 16
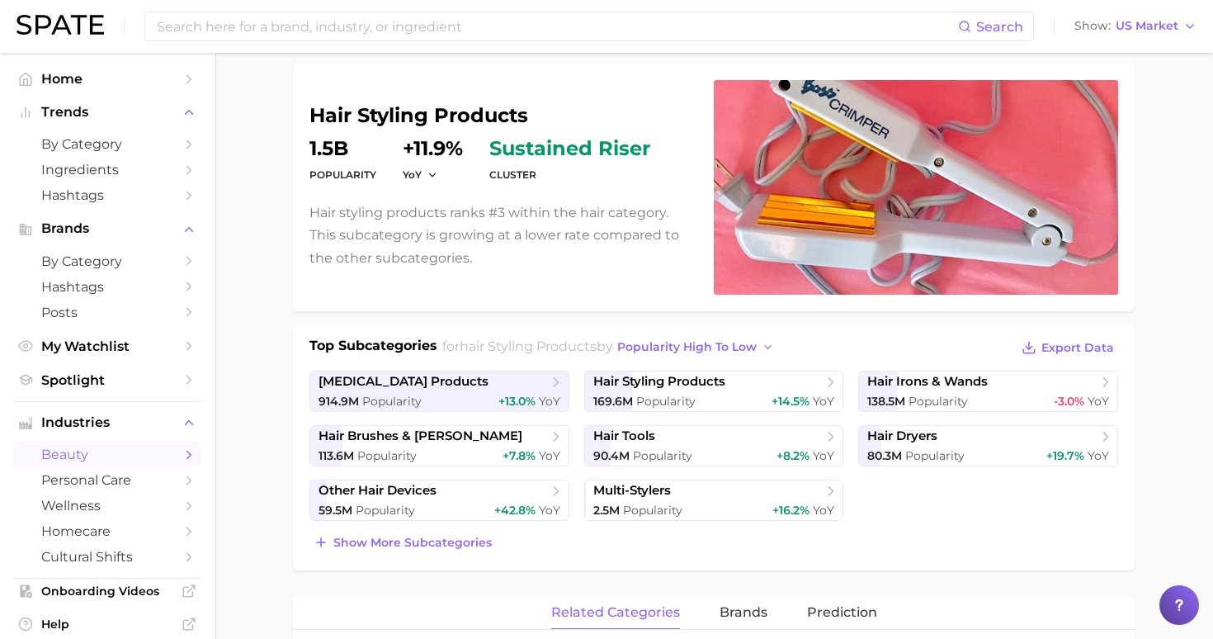
scroll to position [114, 0]
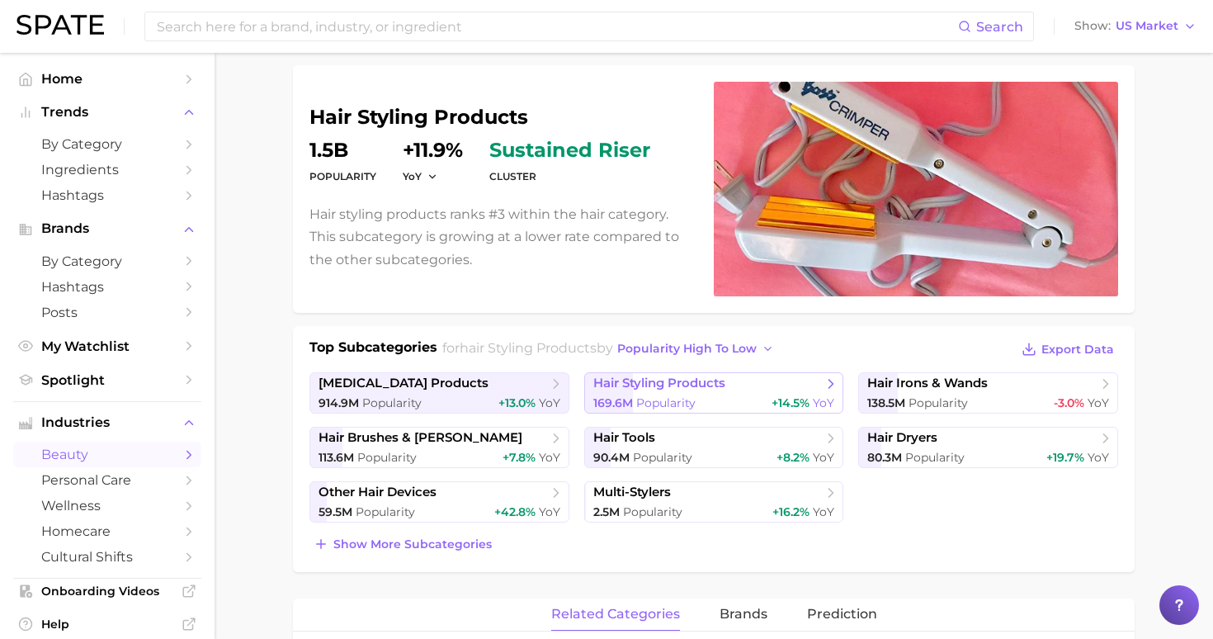
click at [708, 385] on span "hair styling products" at bounding box center [659, 384] width 132 height 16
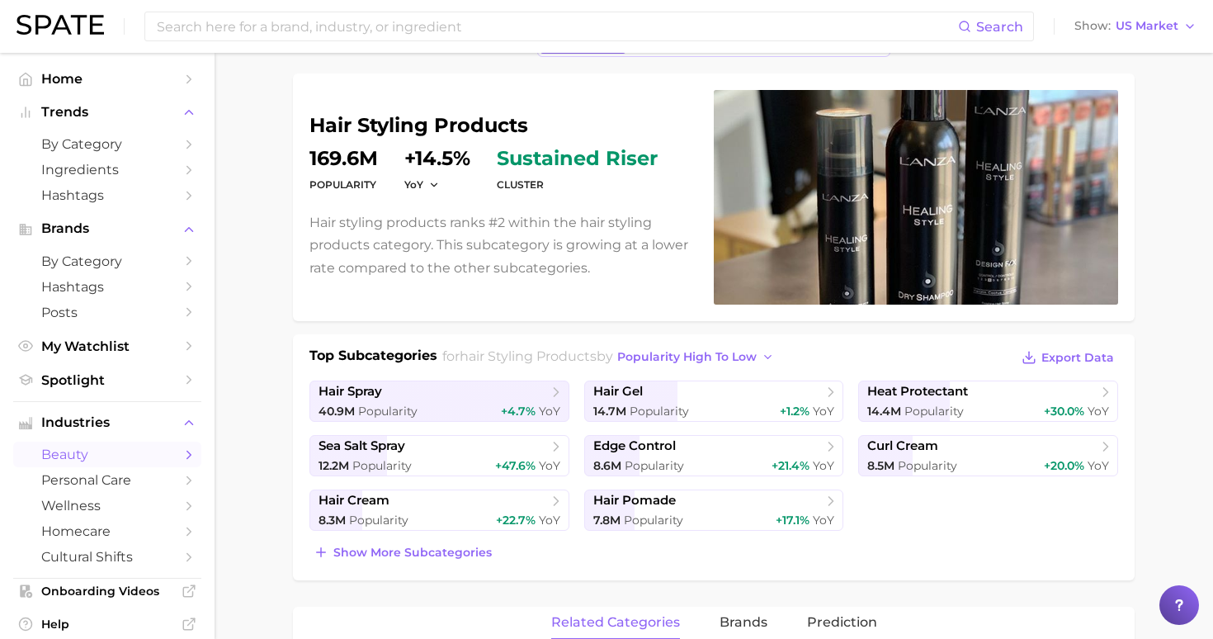
scroll to position [111, 0]
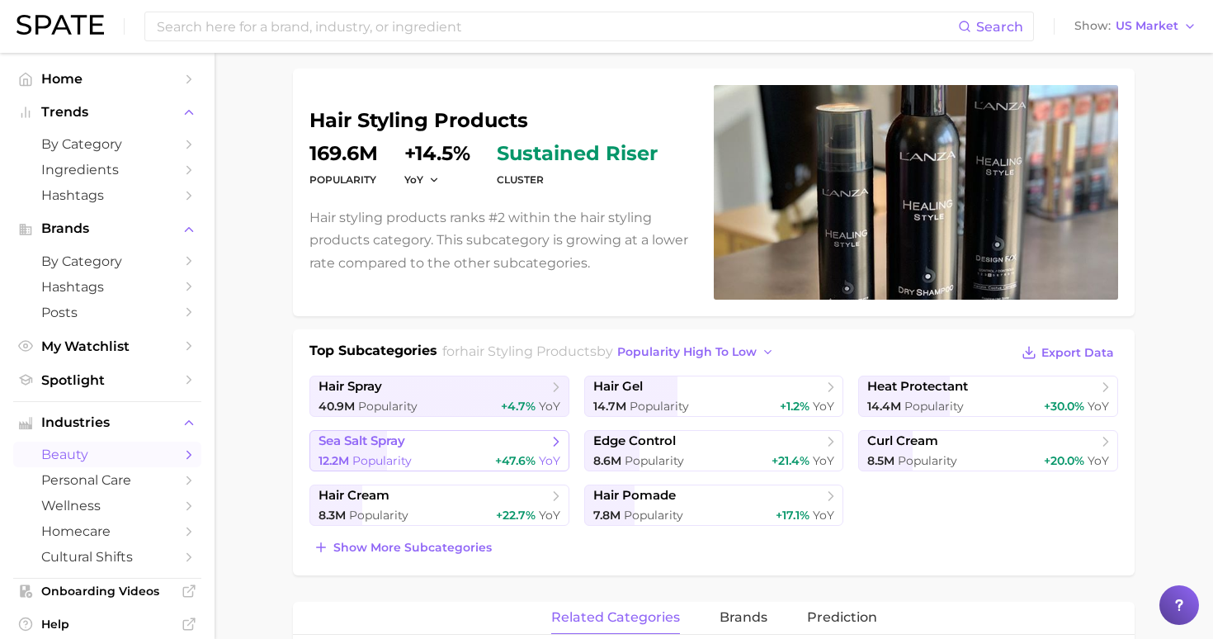
click at [387, 437] on span "sea salt spray" at bounding box center [362, 441] width 87 height 16
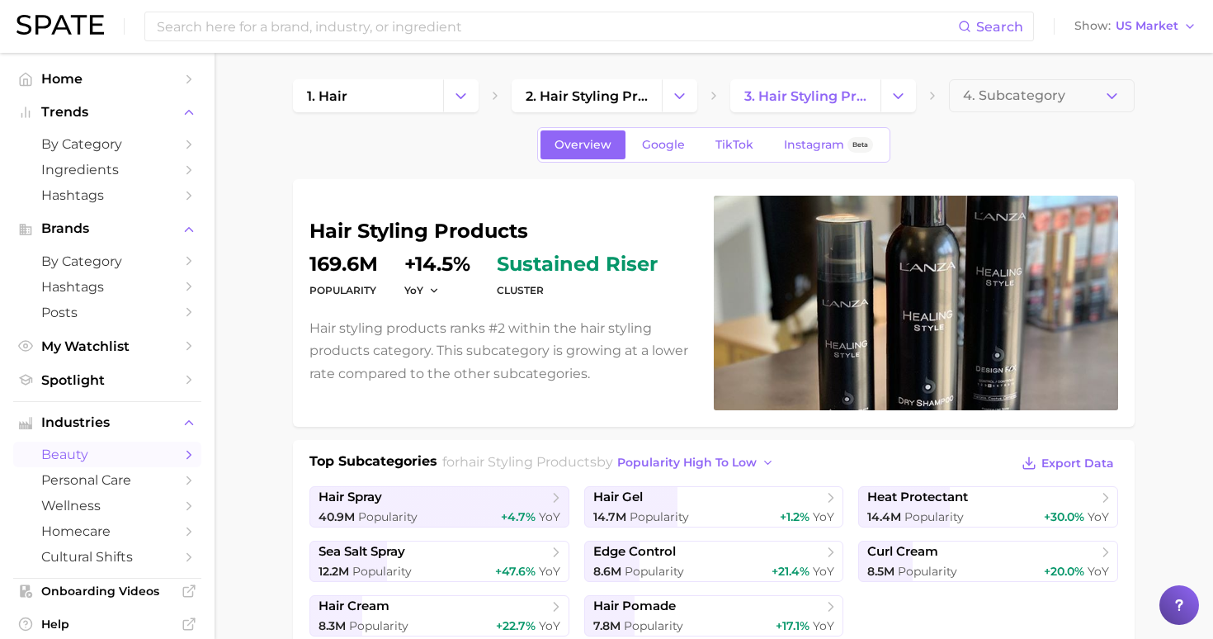
scroll to position [111, 0]
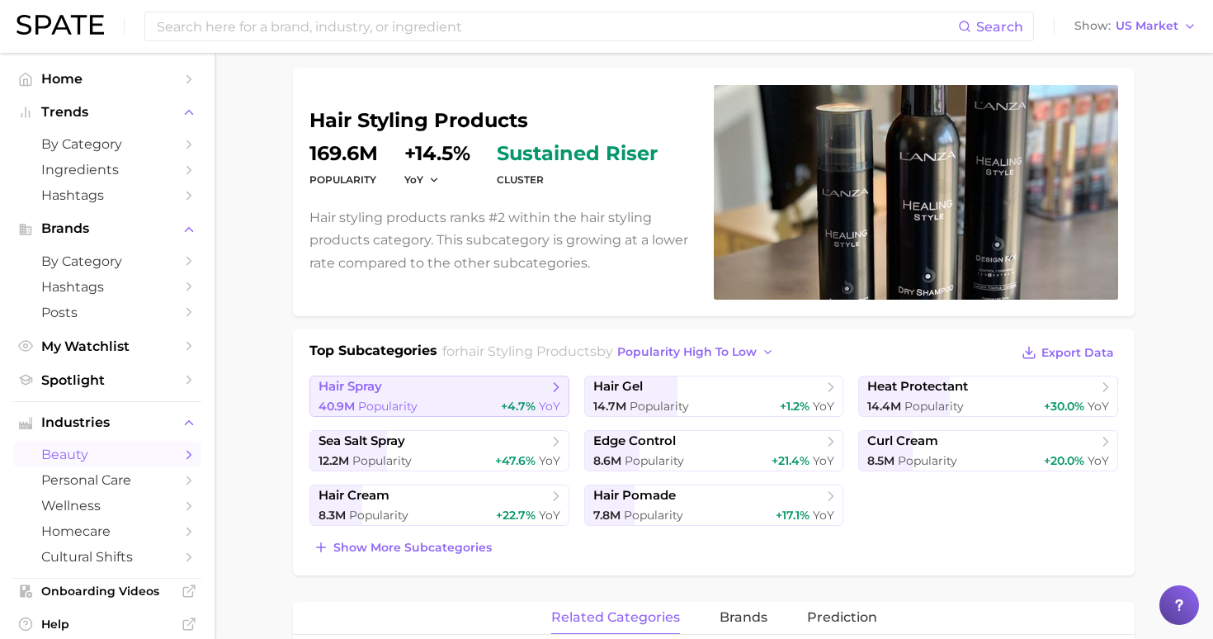
click at [367, 383] on span "hair spray" at bounding box center [351, 387] width 64 height 16
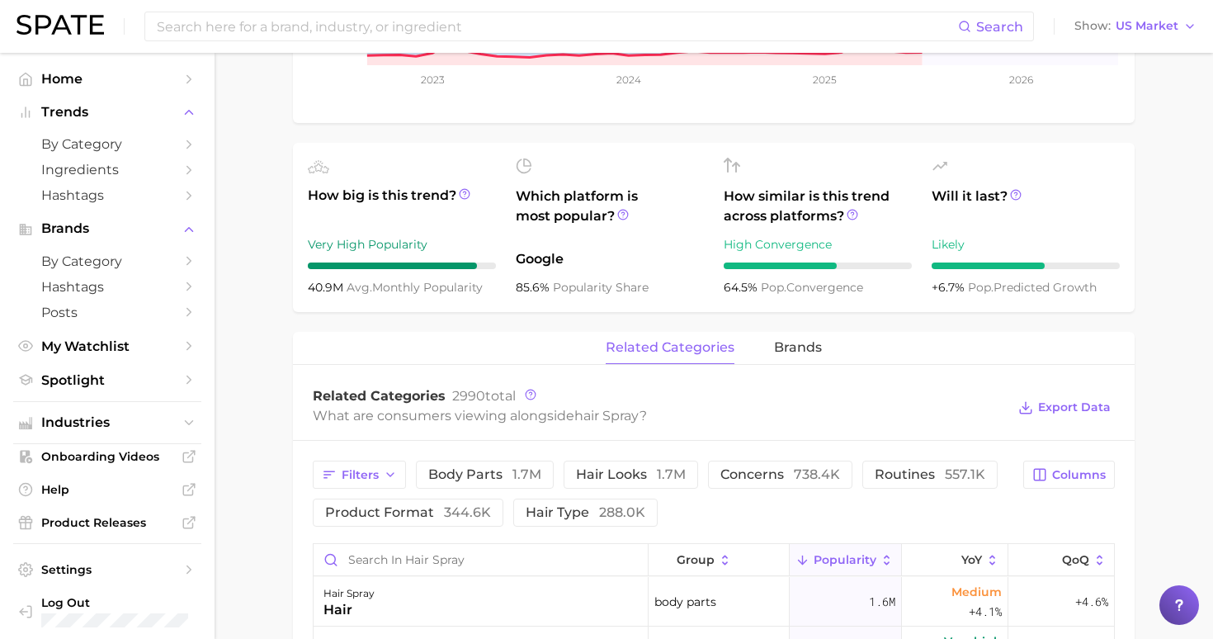
scroll to position [476, 0]
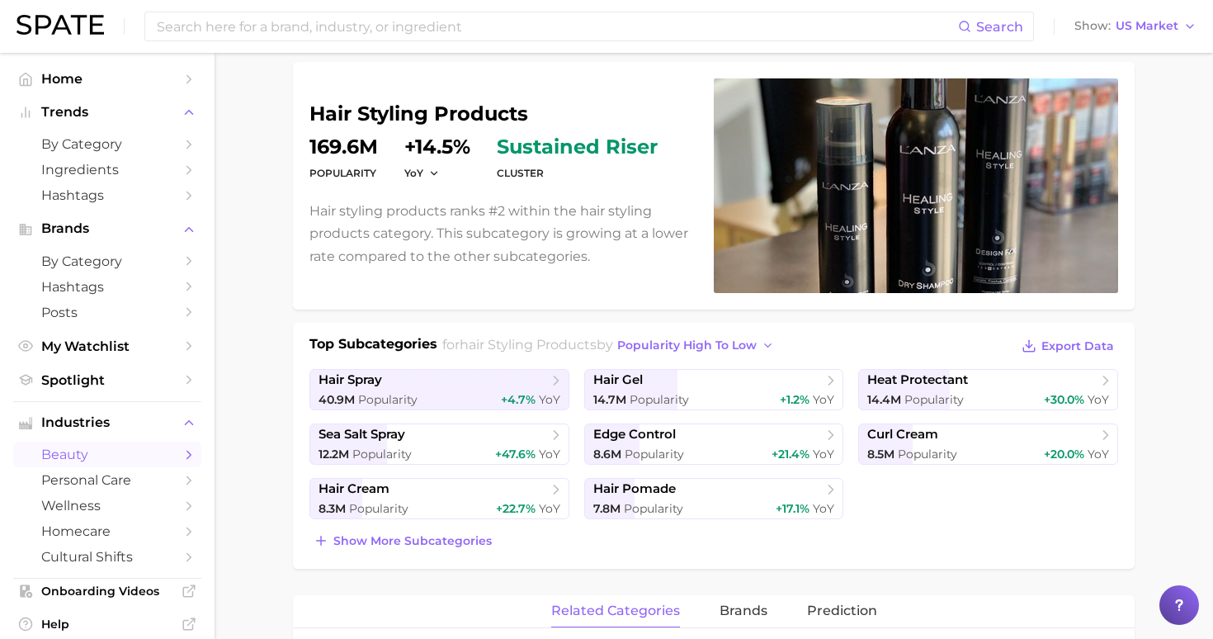
scroll to position [151, 0]
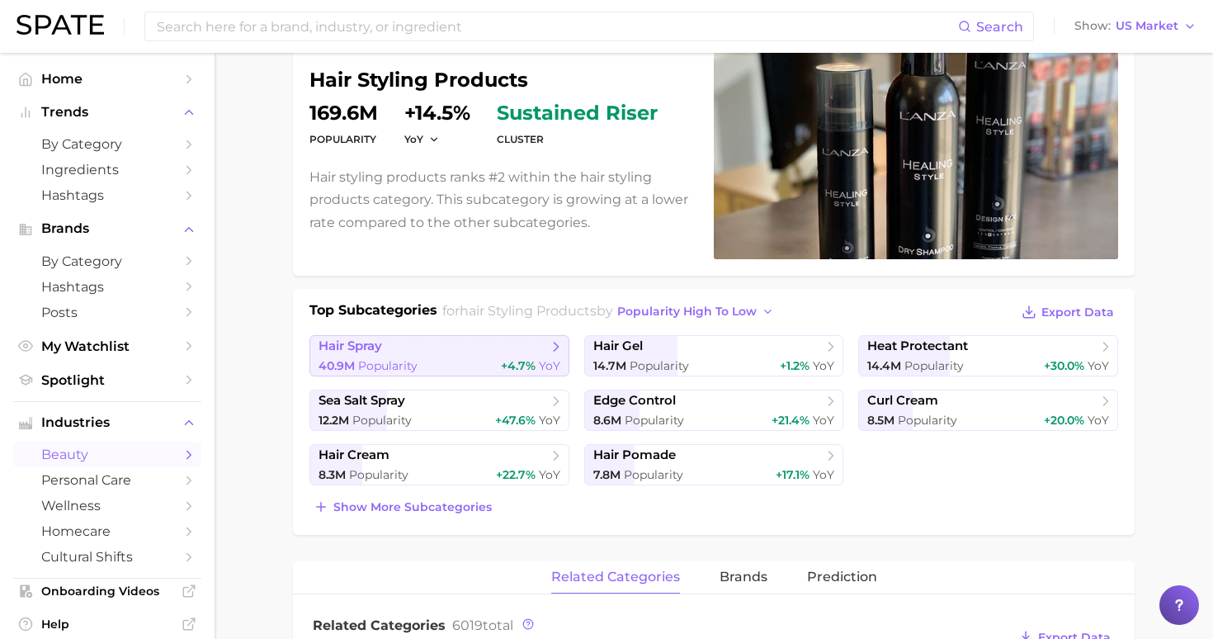
click at [379, 352] on span "hair spray" at bounding box center [351, 346] width 64 height 16
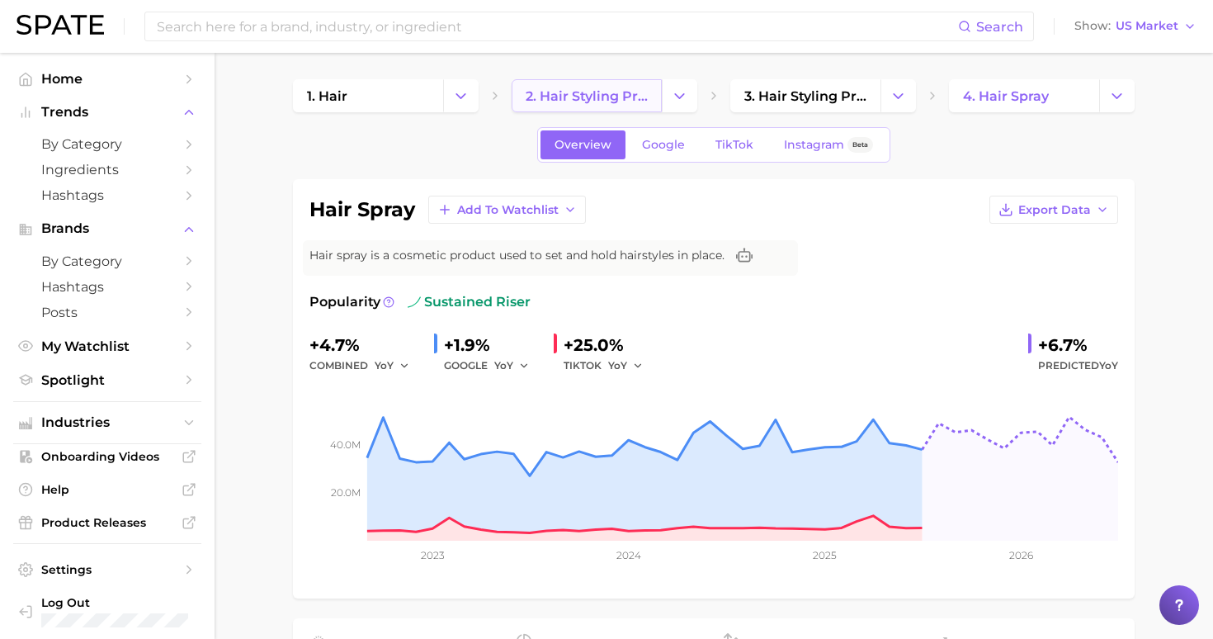
click at [589, 99] on span "2. hair styling products" at bounding box center [587, 96] width 122 height 16
click at [461, 92] on icon "Change Category" at bounding box center [460, 95] width 17 height 17
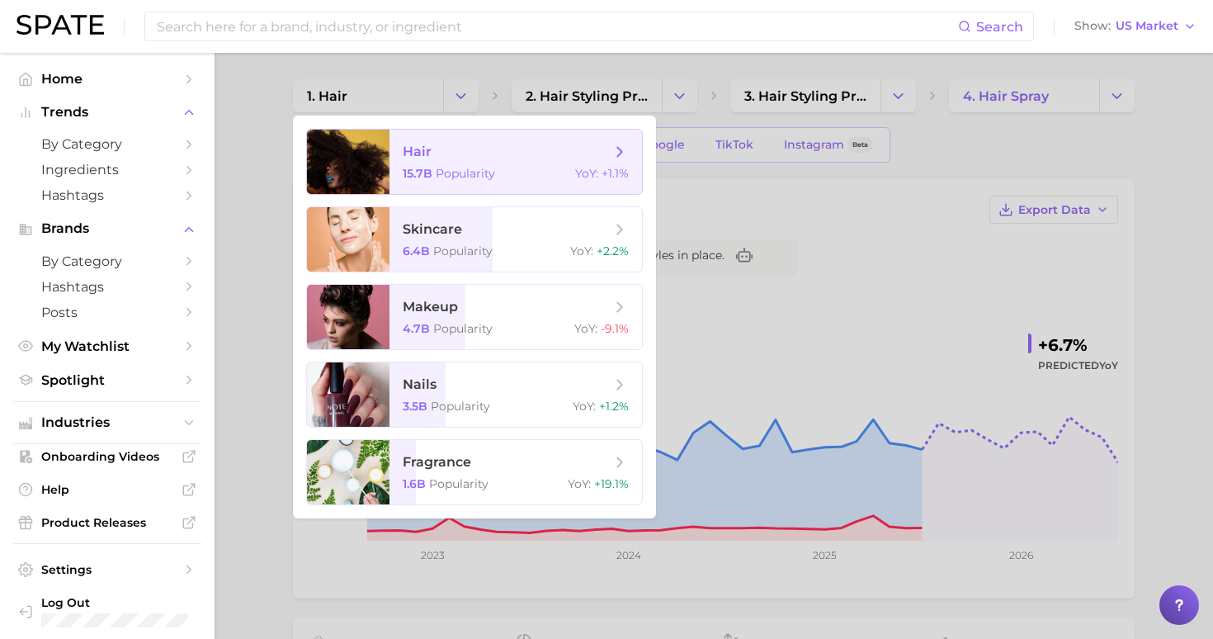
click at [413, 171] on span "15.7b" at bounding box center [418, 173] width 30 height 15
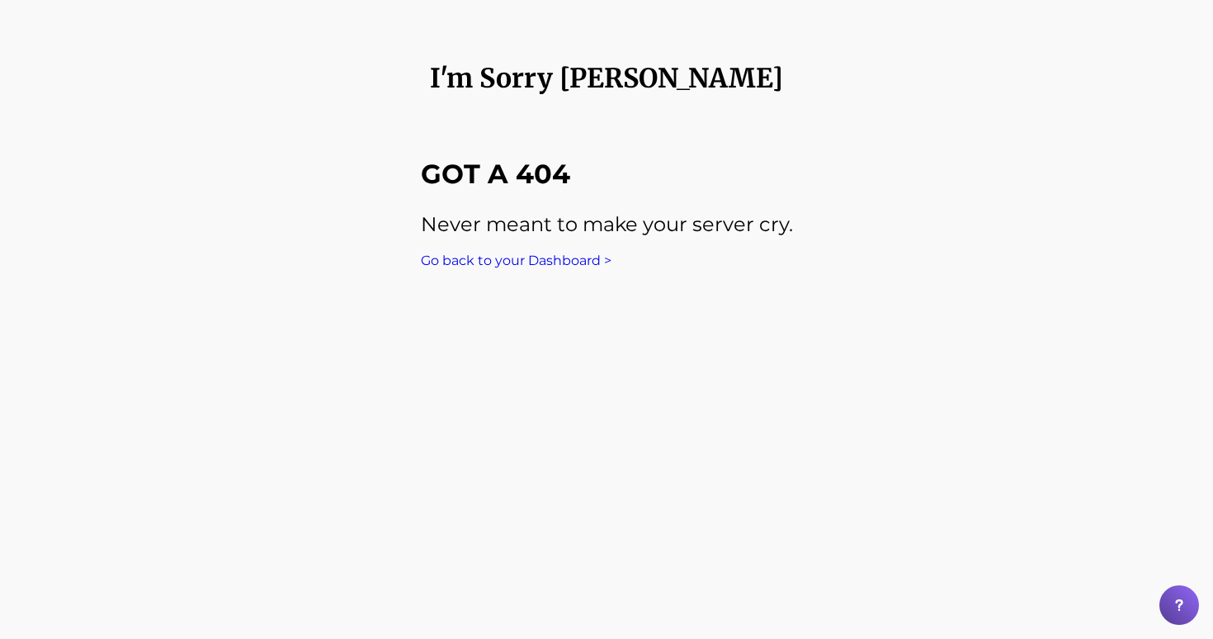
click at [536, 262] on link "Go back to your Dashboard >" at bounding box center [516, 261] width 191 height 16
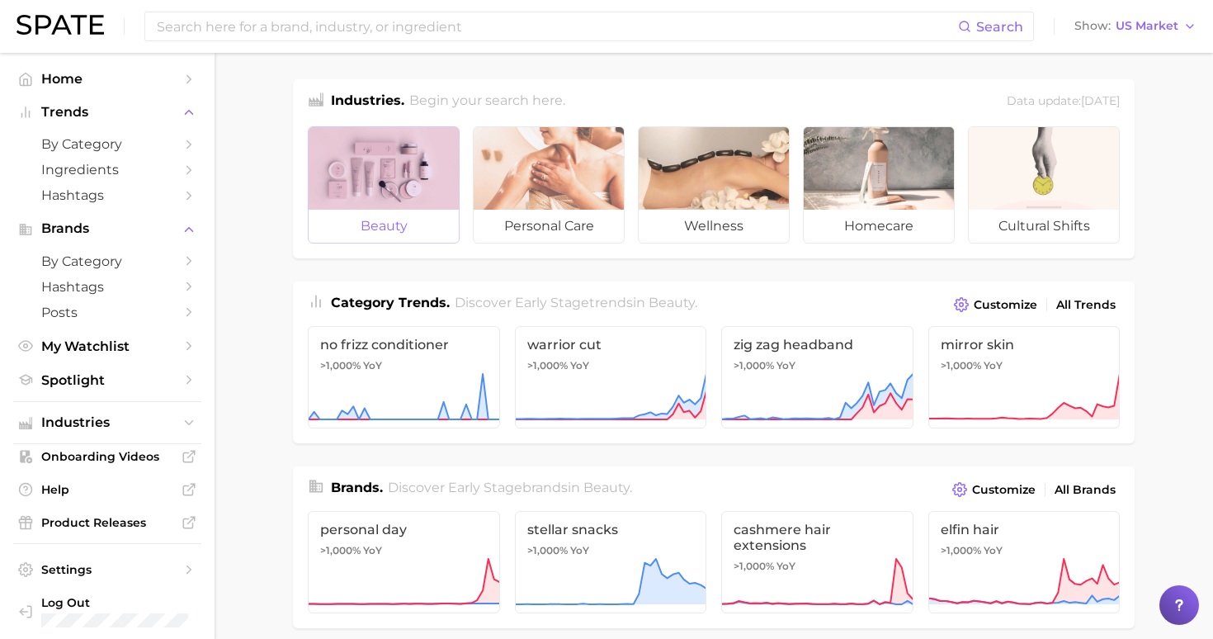
click at [405, 210] on span "beauty" at bounding box center [384, 226] width 150 height 33
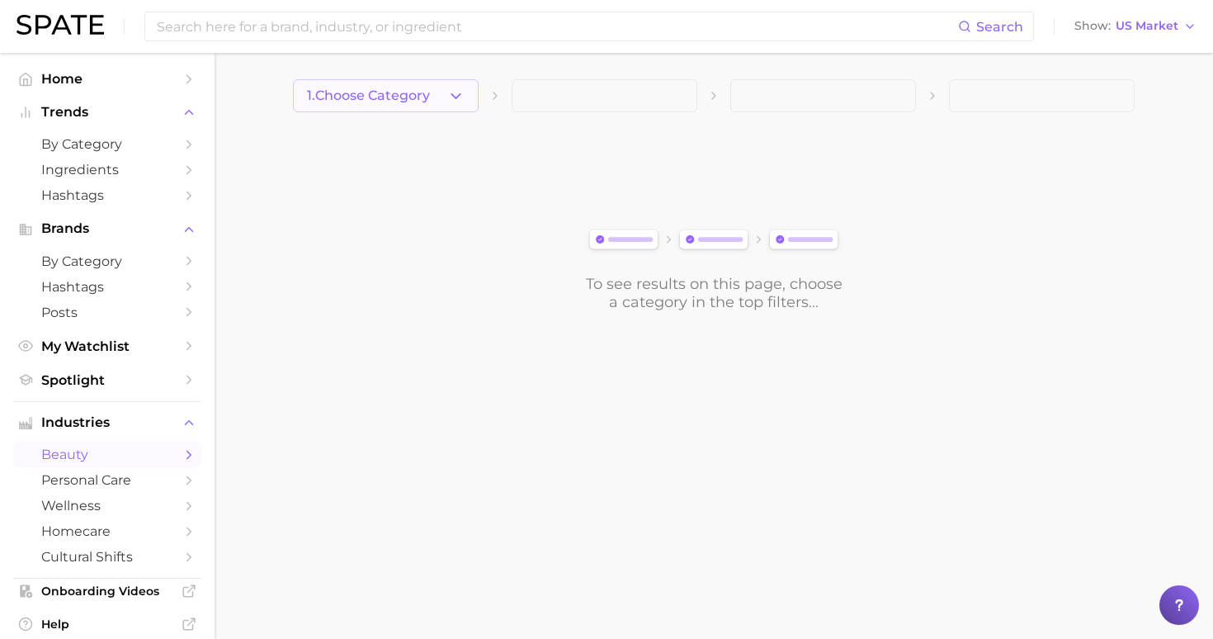
click at [437, 89] on button "1. Choose Category" at bounding box center [386, 95] width 186 height 33
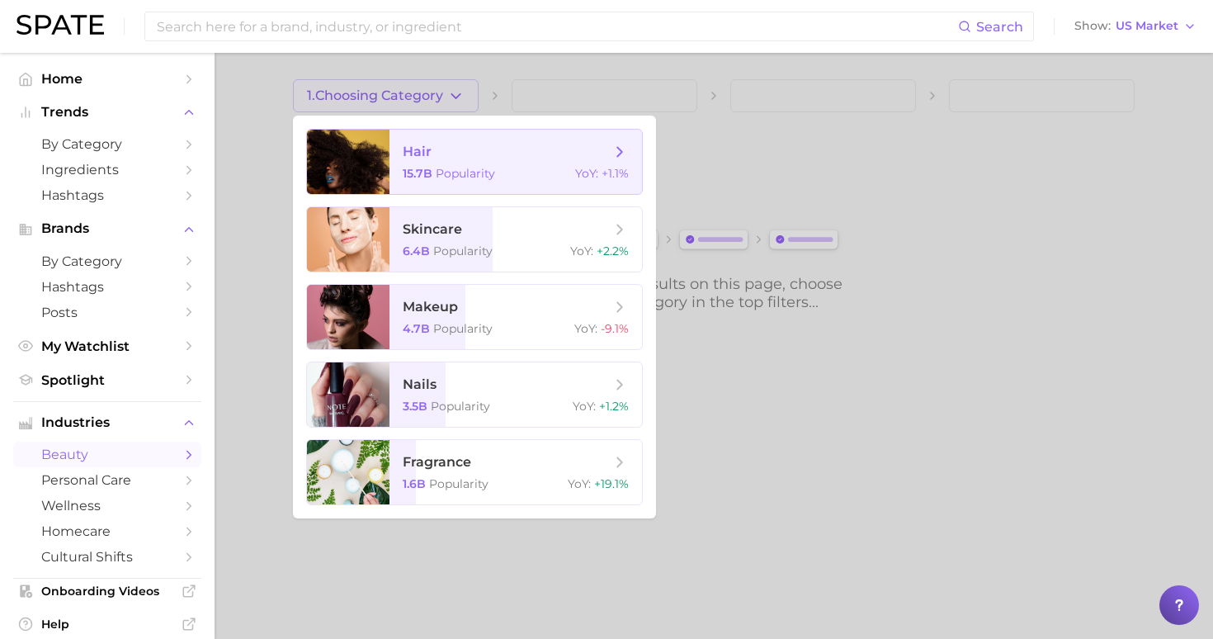
click at [438, 144] on span "hair" at bounding box center [507, 152] width 208 height 18
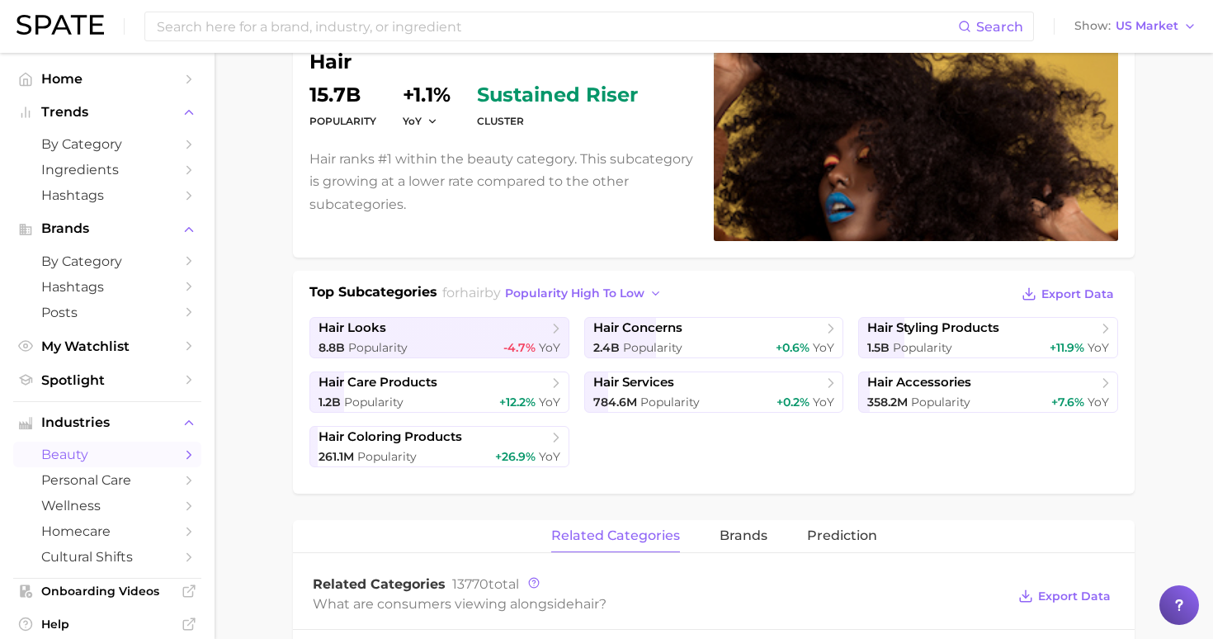
scroll to position [179, 0]
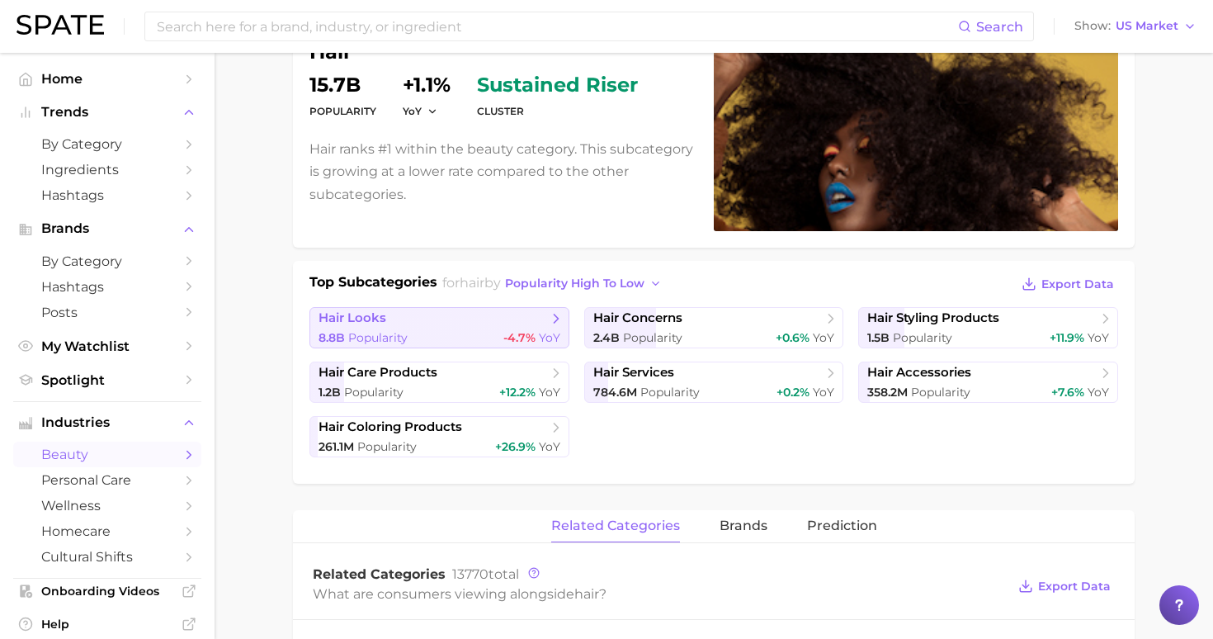
click at [366, 318] on span "hair looks" at bounding box center [353, 318] width 68 height 16
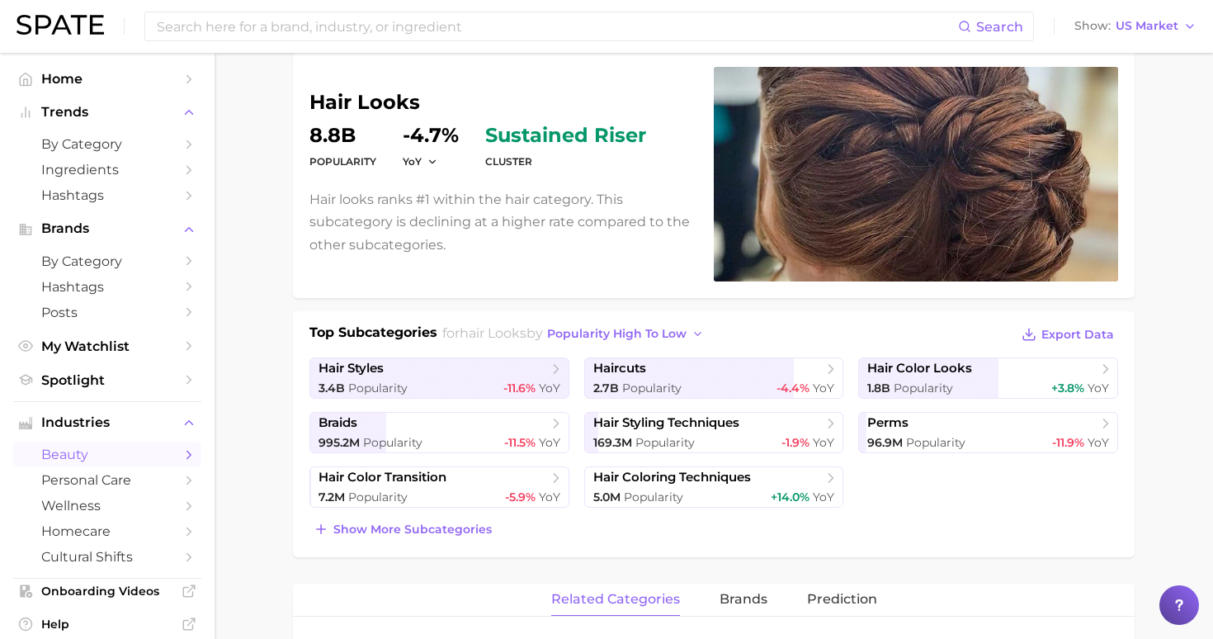
scroll to position [135, 0]
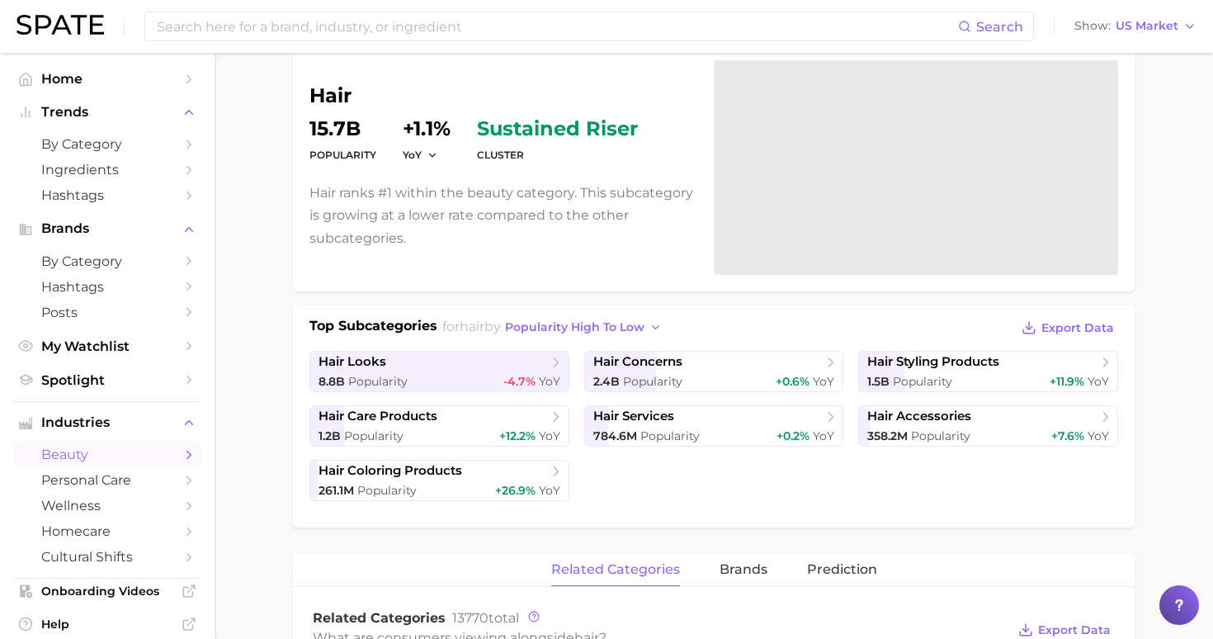
scroll to position [179, 0]
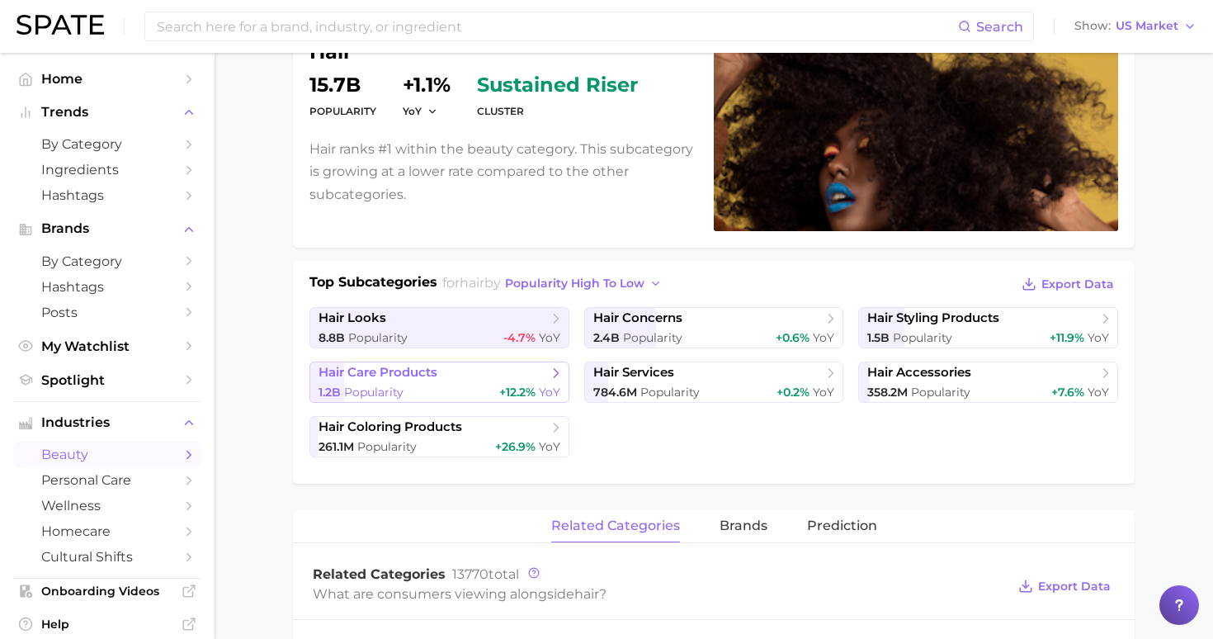
click at [456, 390] on div "1.2b Popularity +12.2% YoY" at bounding box center [440, 393] width 242 height 16
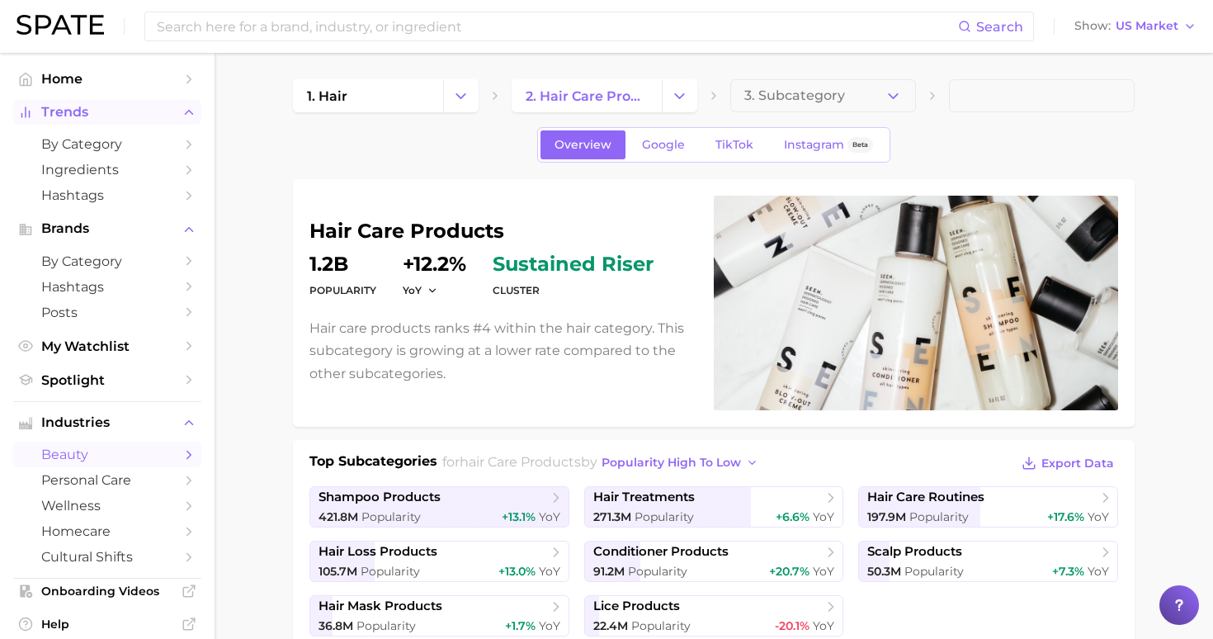
click at [87, 110] on span "Trends" at bounding box center [107, 112] width 132 height 15
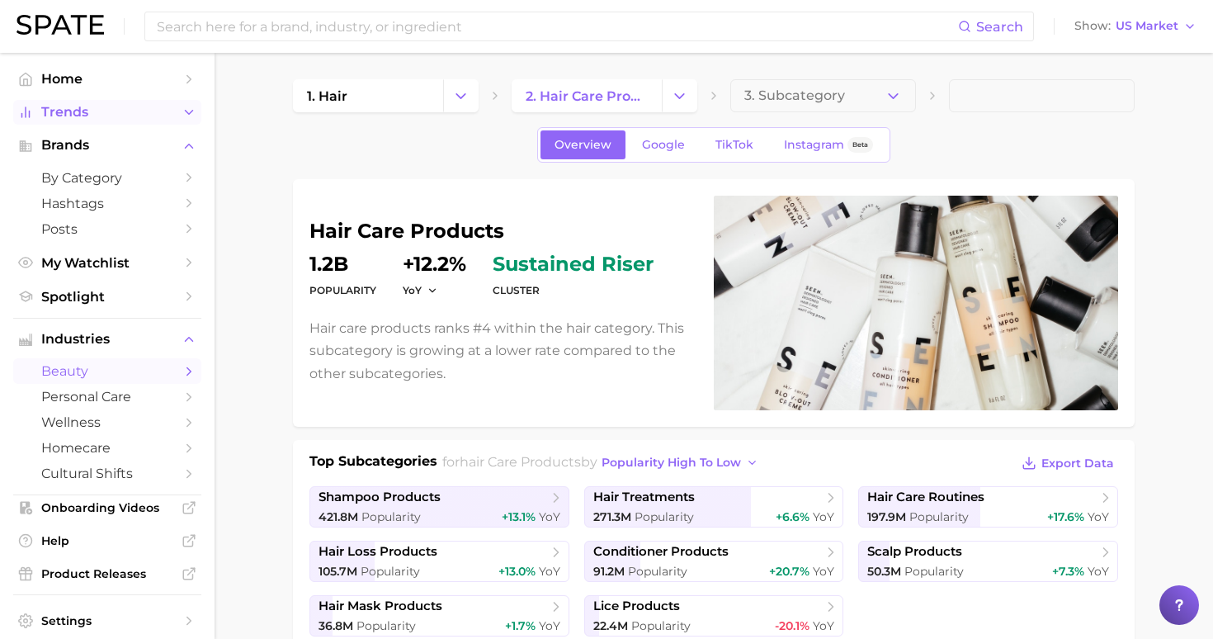
click at [87, 110] on span "Trends" at bounding box center [107, 112] width 132 height 15
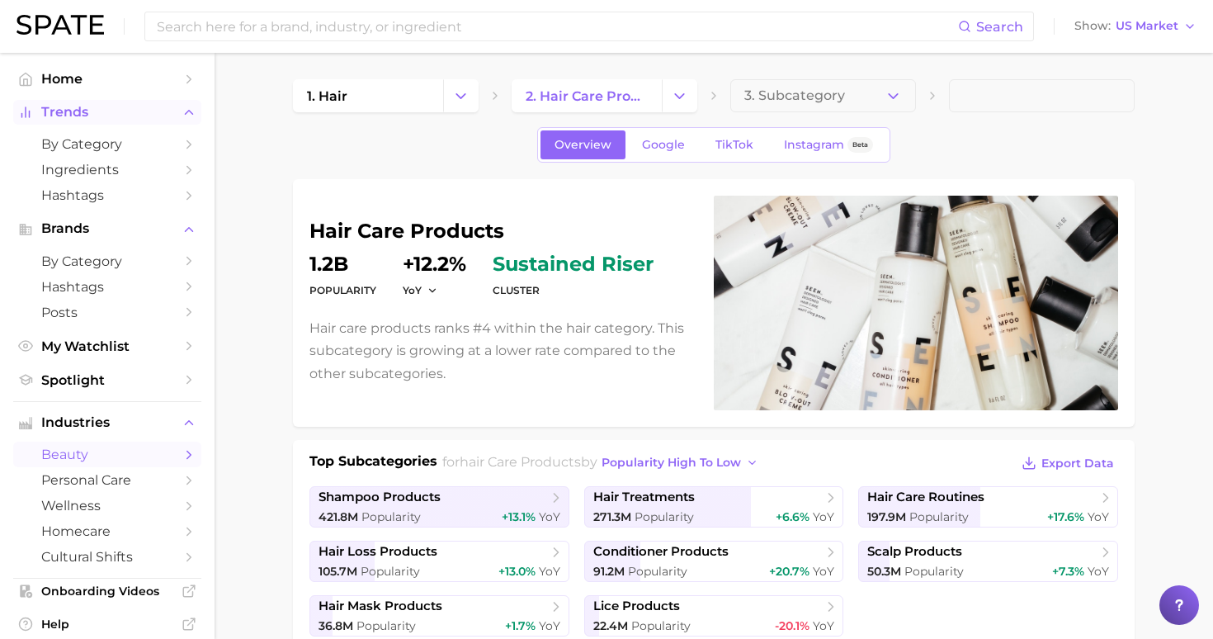
click at [87, 110] on span "Trends" at bounding box center [107, 112] width 132 height 15
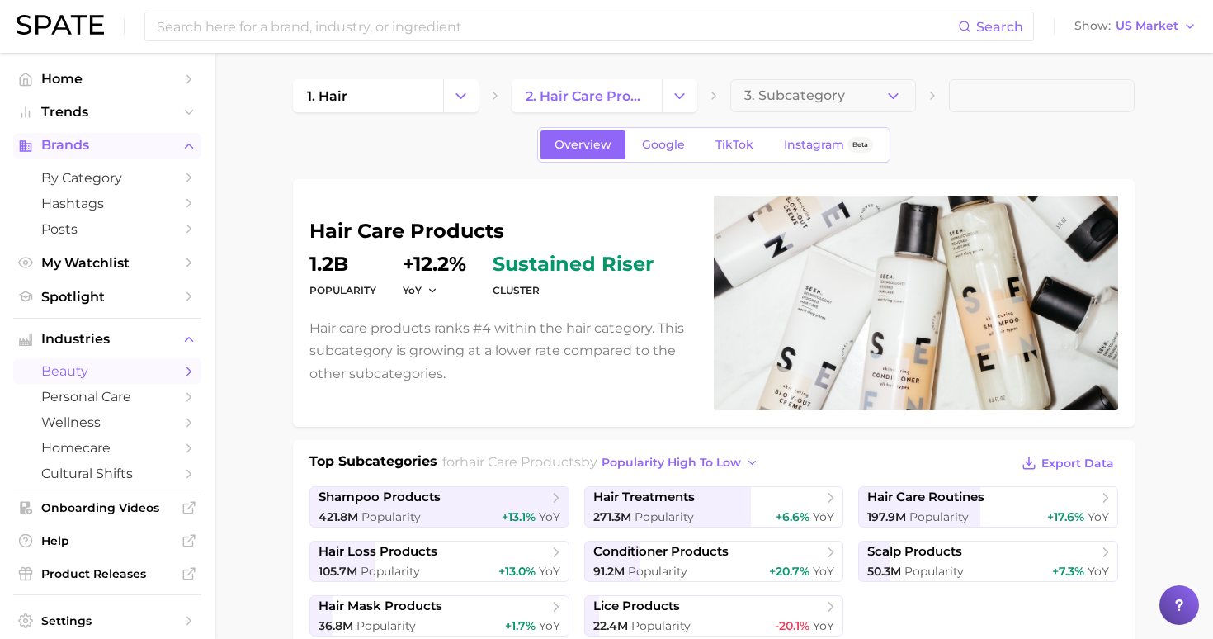
click at [78, 147] on span "Brands" at bounding box center [107, 145] width 132 height 15
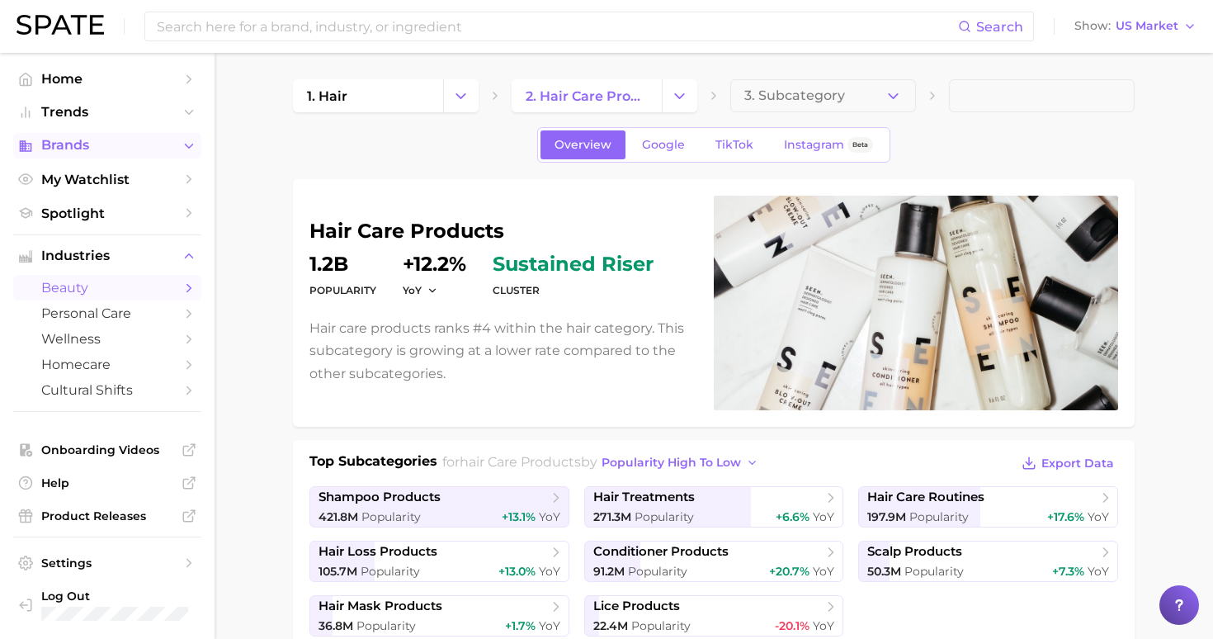
click at [78, 147] on span "Brands" at bounding box center [107, 145] width 132 height 15
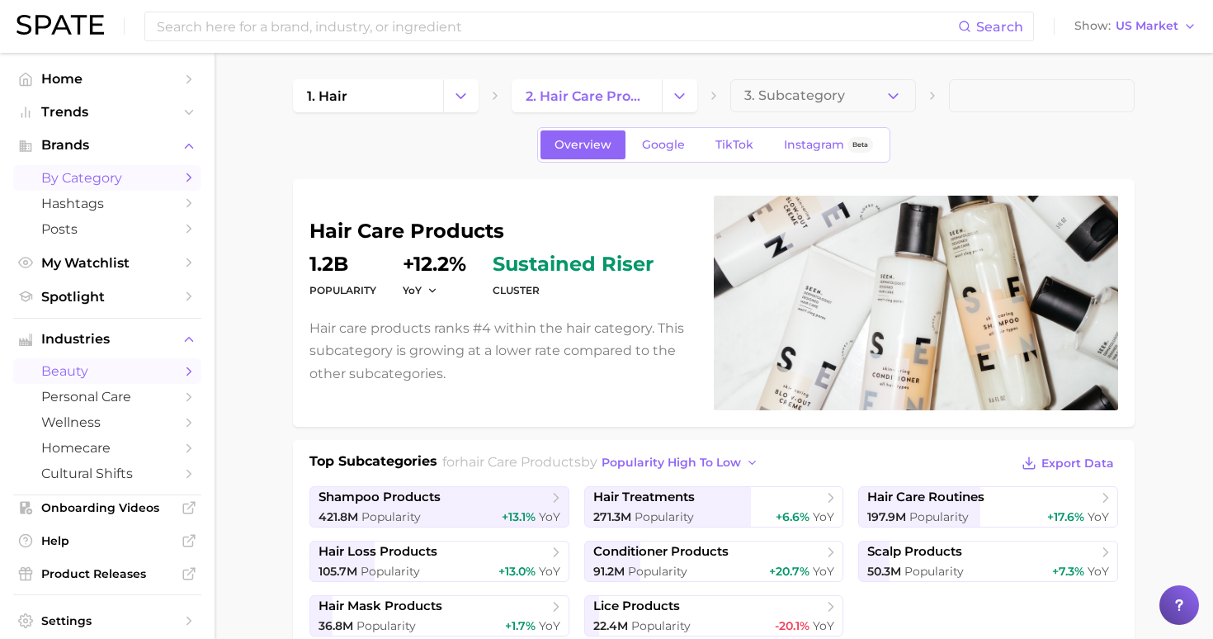
click at [96, 180] on span "by Category" at bounding box center [107, 178] width 132 height 16
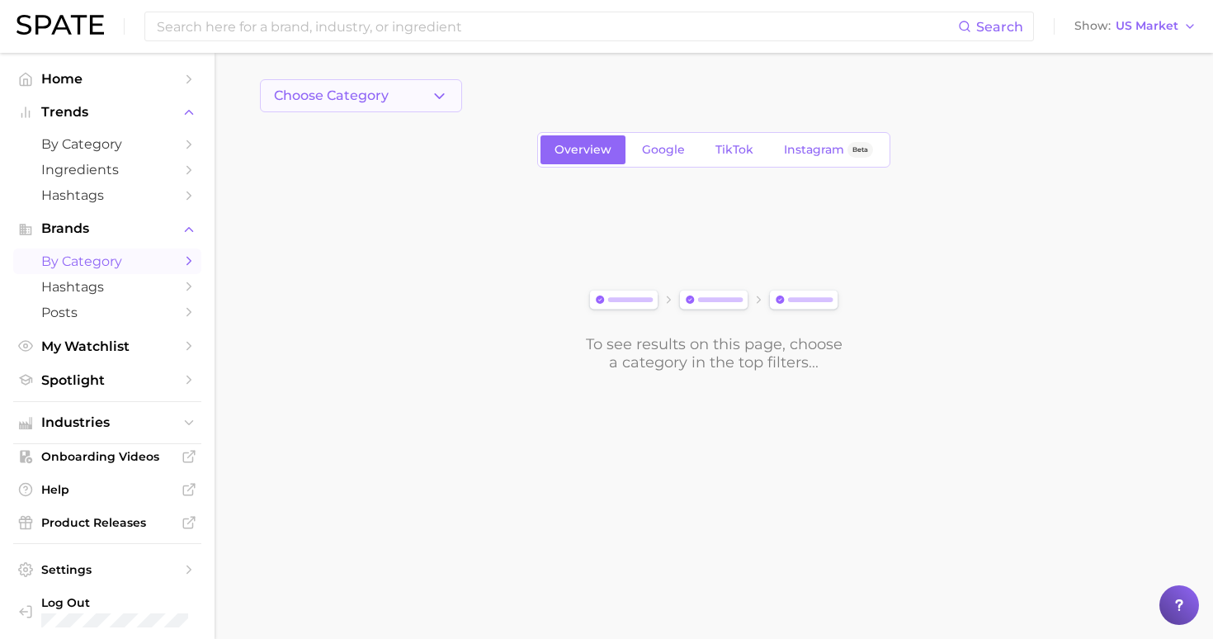
click at [351, 101] on span "Choose Category" at bounding box center [331, 95] width 115 height 15
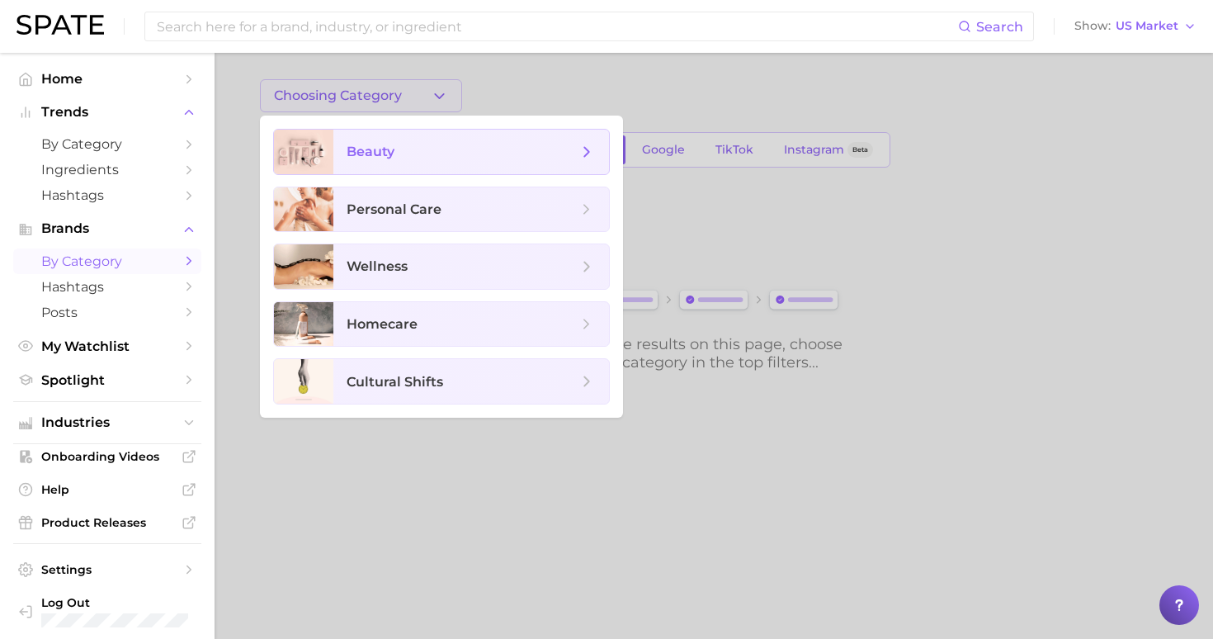
click at [410, 153] on span "beauty" at bounding box center [462, 152] width 231 height 18
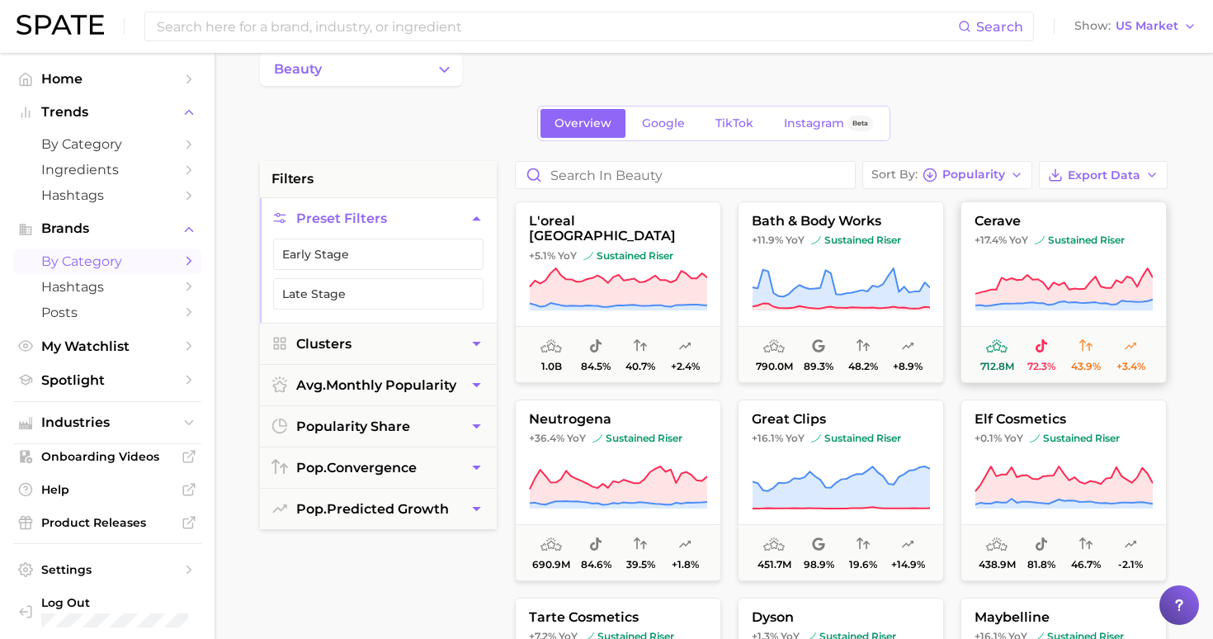
scroll to position [25, 0]
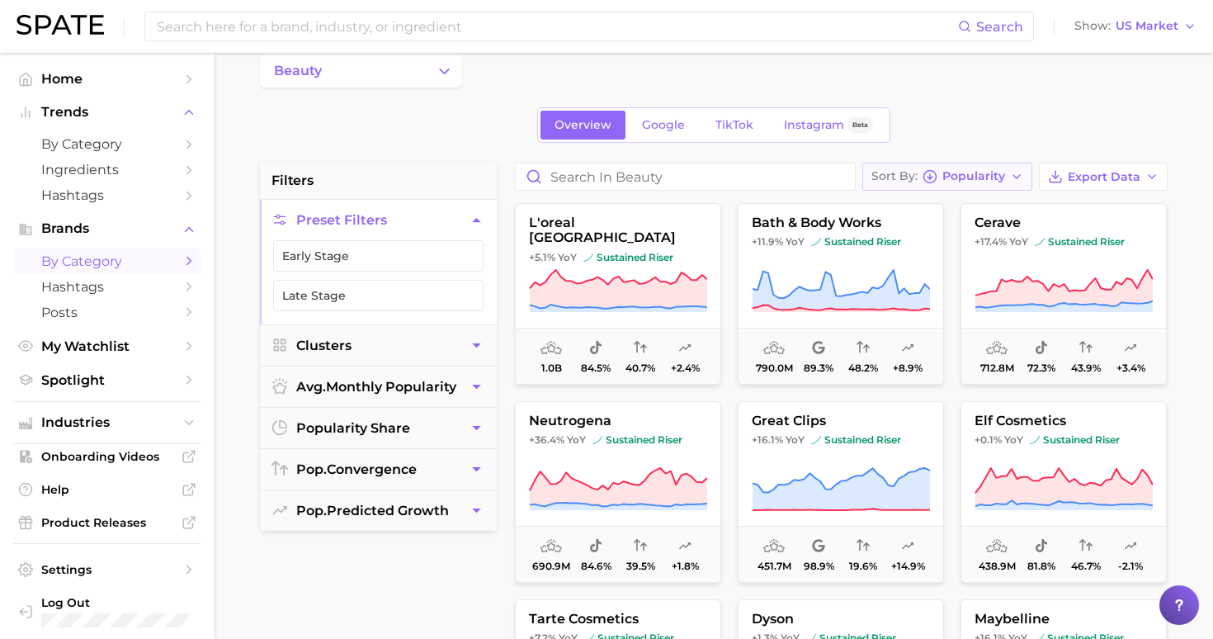
click at [989, 190] on button "Sort By Popularity" at bounding box center [948, 177] width 170 height 28
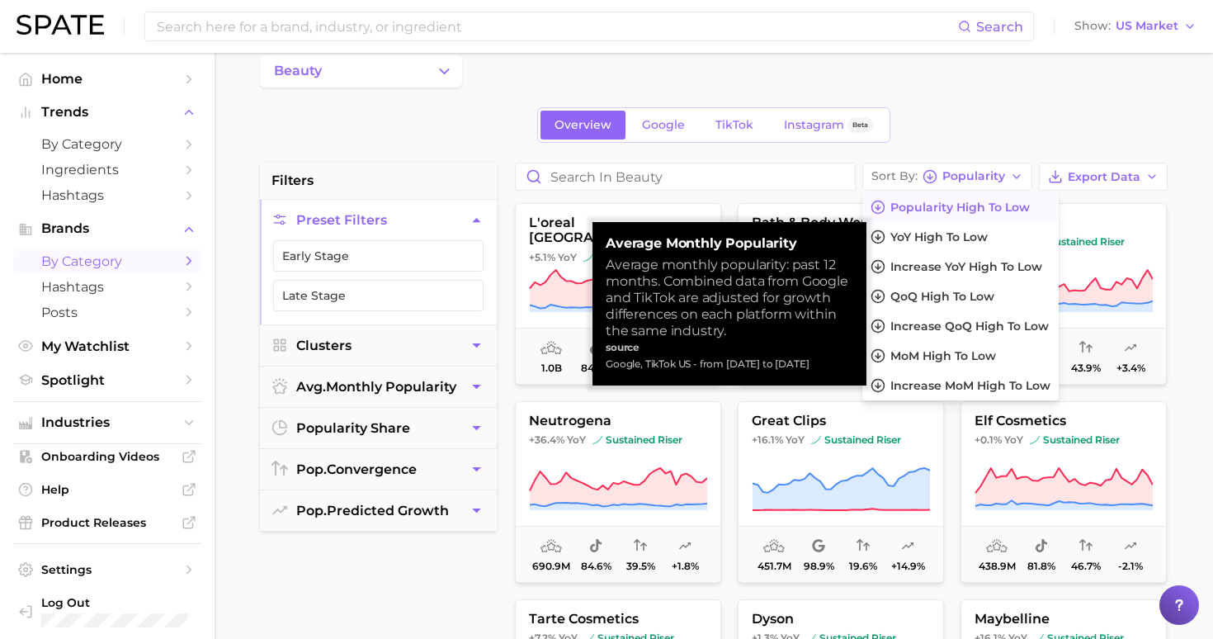
click at [1002, 205] on span "Popularity high to low" at bounding box center [961, 208] width 140 height 14
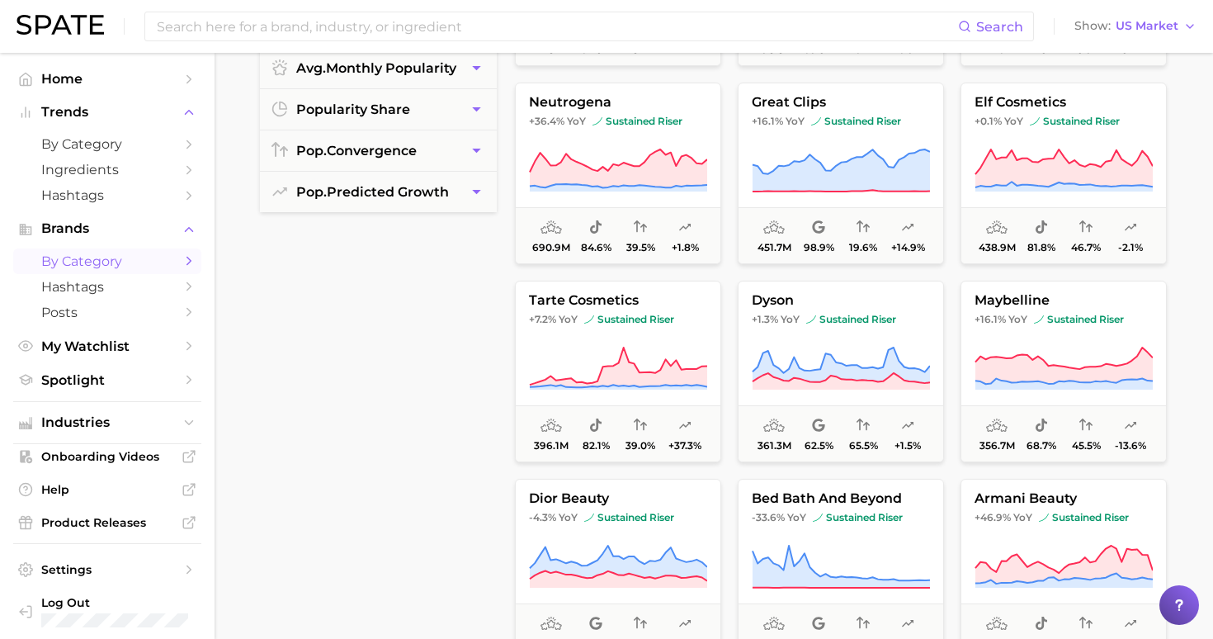
click at [1187, 244] on main "beauty Overview Google TikTok Instagram Beta filters Preset Filters Early Stage…" at bounding box center [714, 335] width 999 height 1252
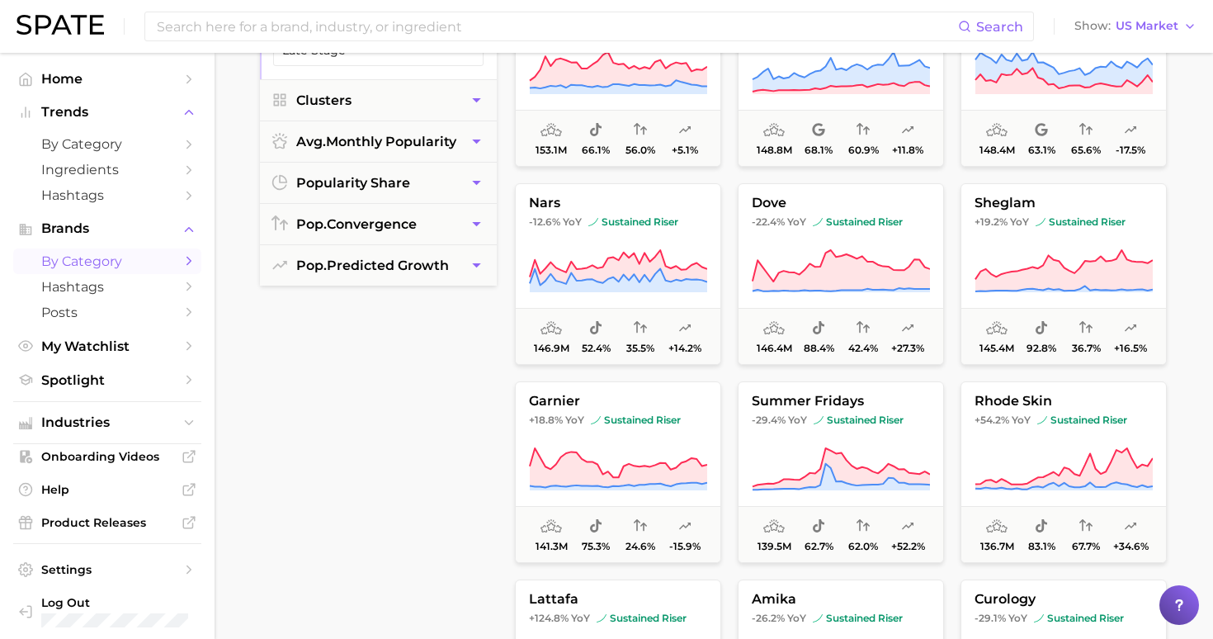
scroll to position [2154, 0]
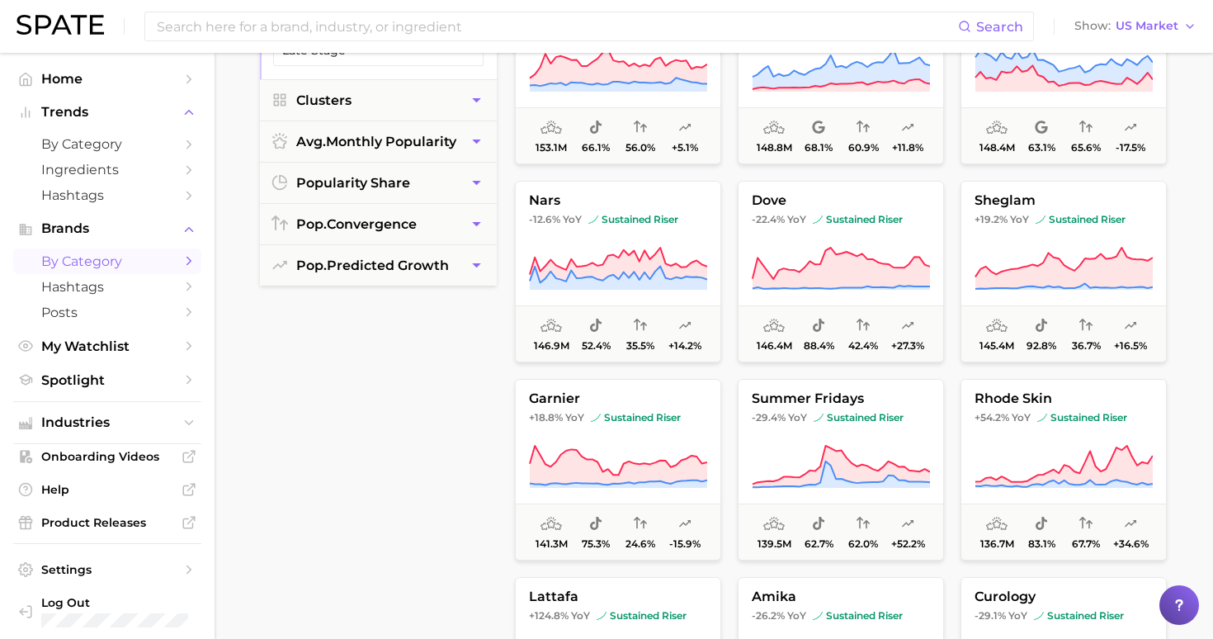
click at [968, 313] on span "145.4m 92.8% 36.7% +16.5%" at bounding box center [1064, 333] width 205 height 56
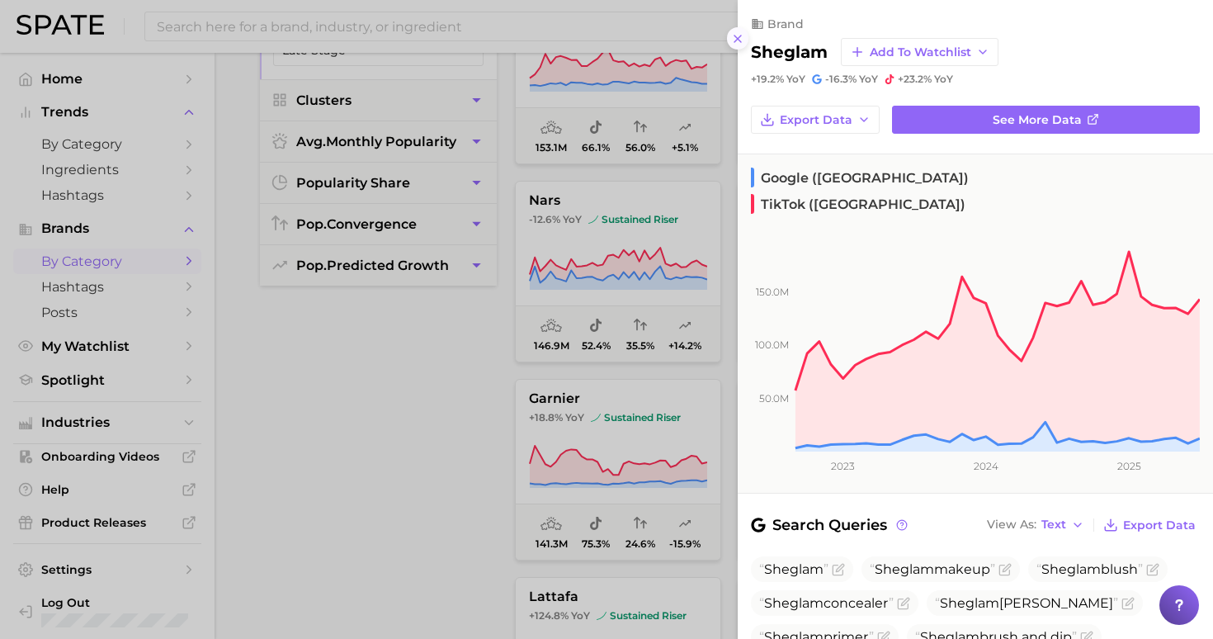
click at [738, 37] on line at bounding box center [738, 38] width 7 height 7
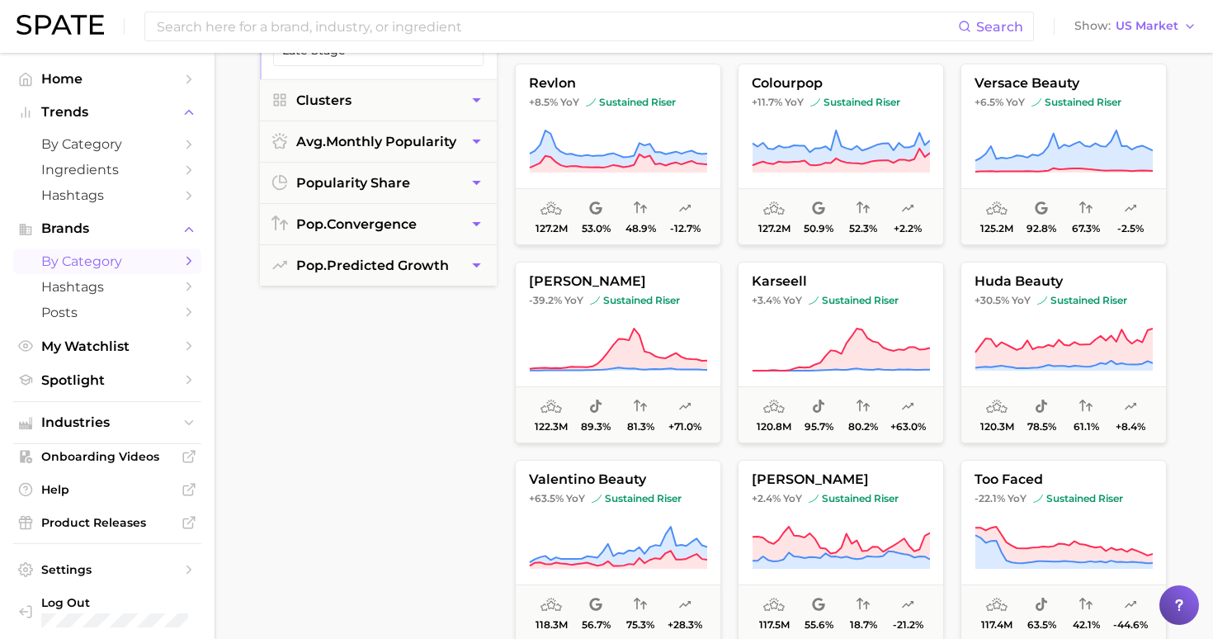
scroll to position [3067, 0]
